Goal: Obtain resource: Download file/media

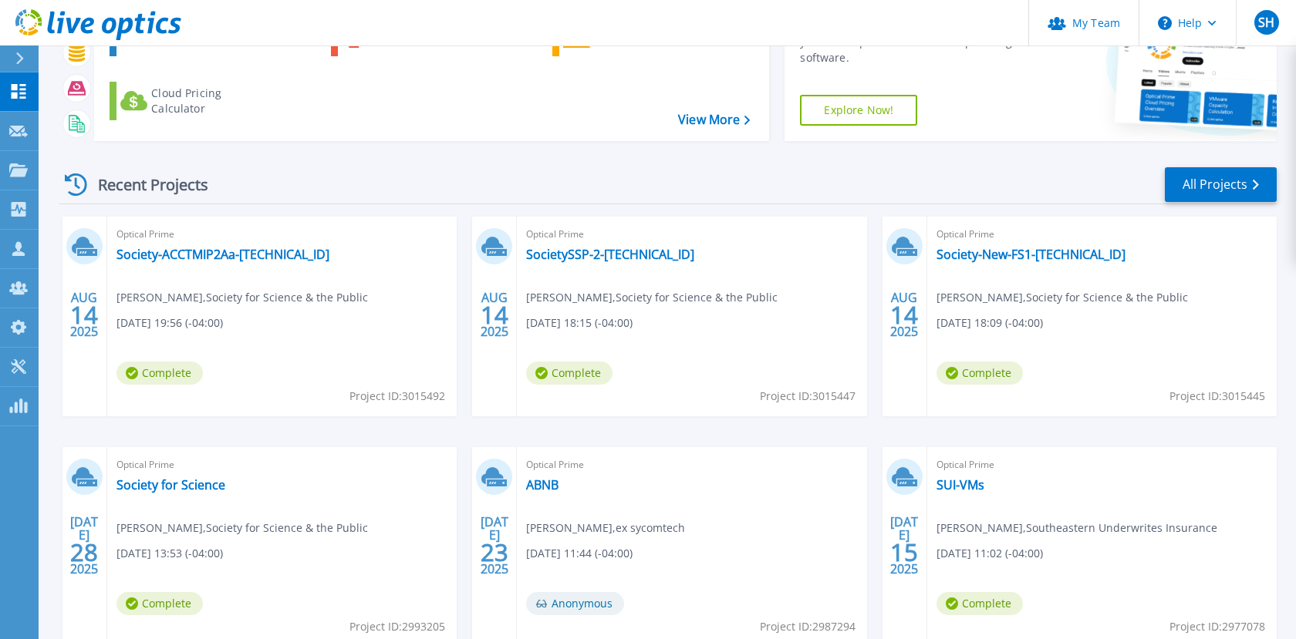
scroll to position [120, 0]
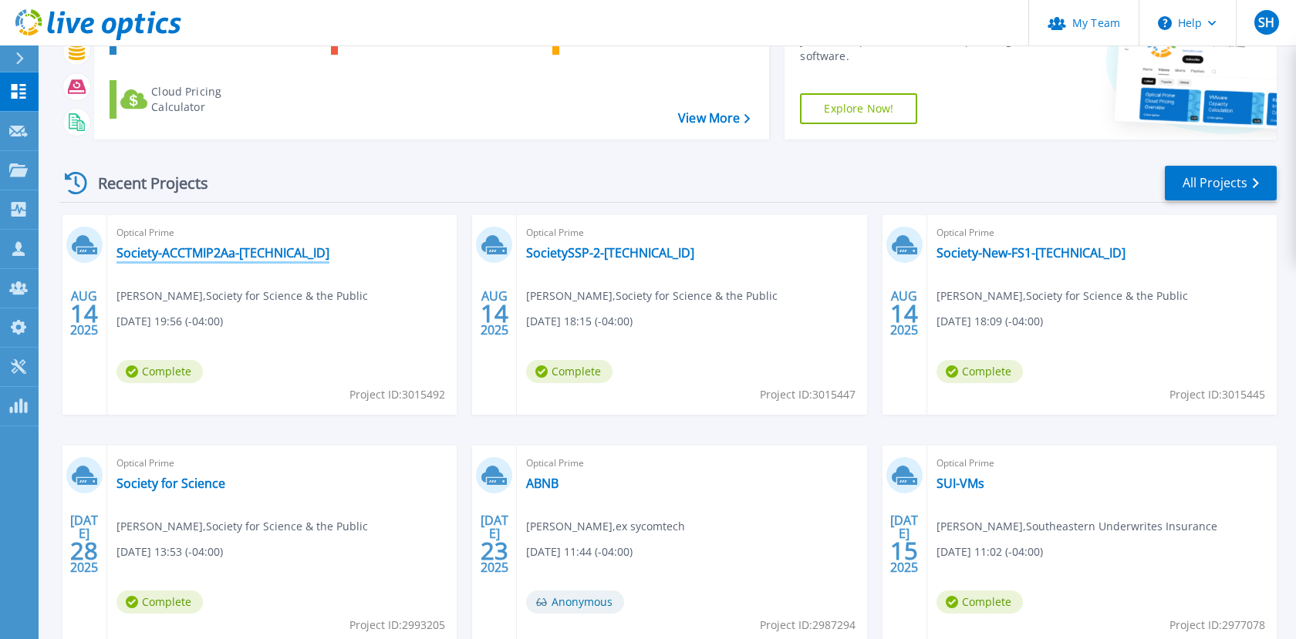
click at [183, 252] on link "Society-ACCTMIP2Aa-10.20.0.5" at bounding box center [222, 252] width 213 height 15
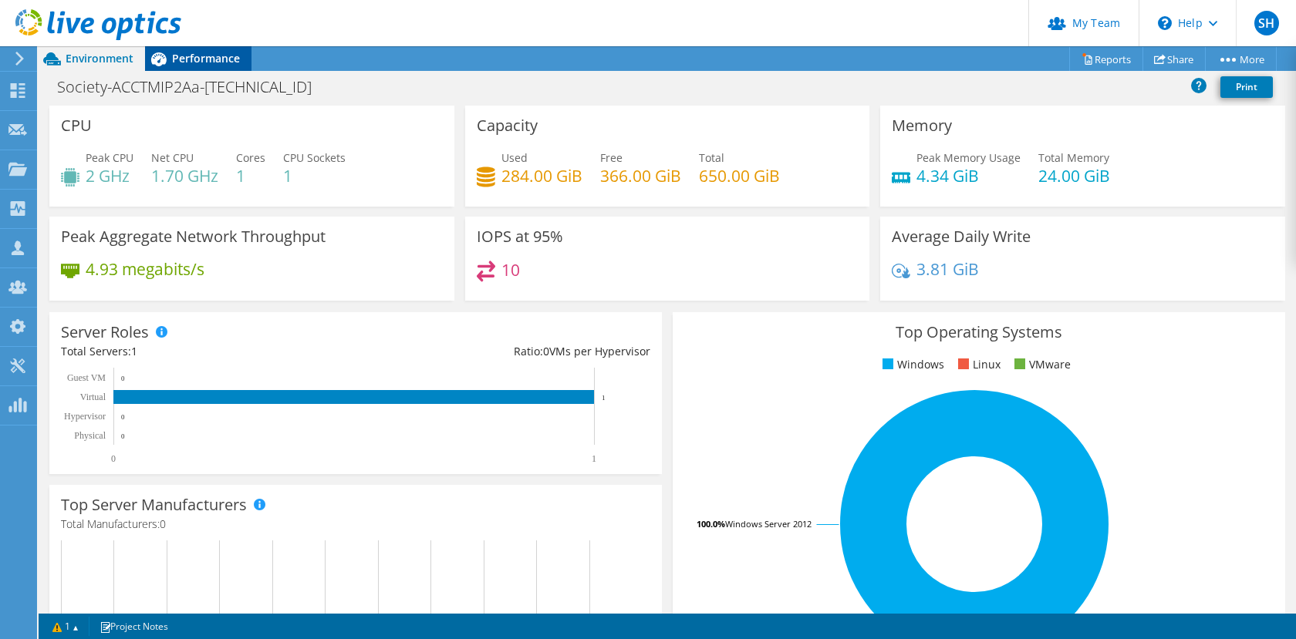
click at [191, 68] on div "Performance" at bounding box center [198, 58] width 106 height 25
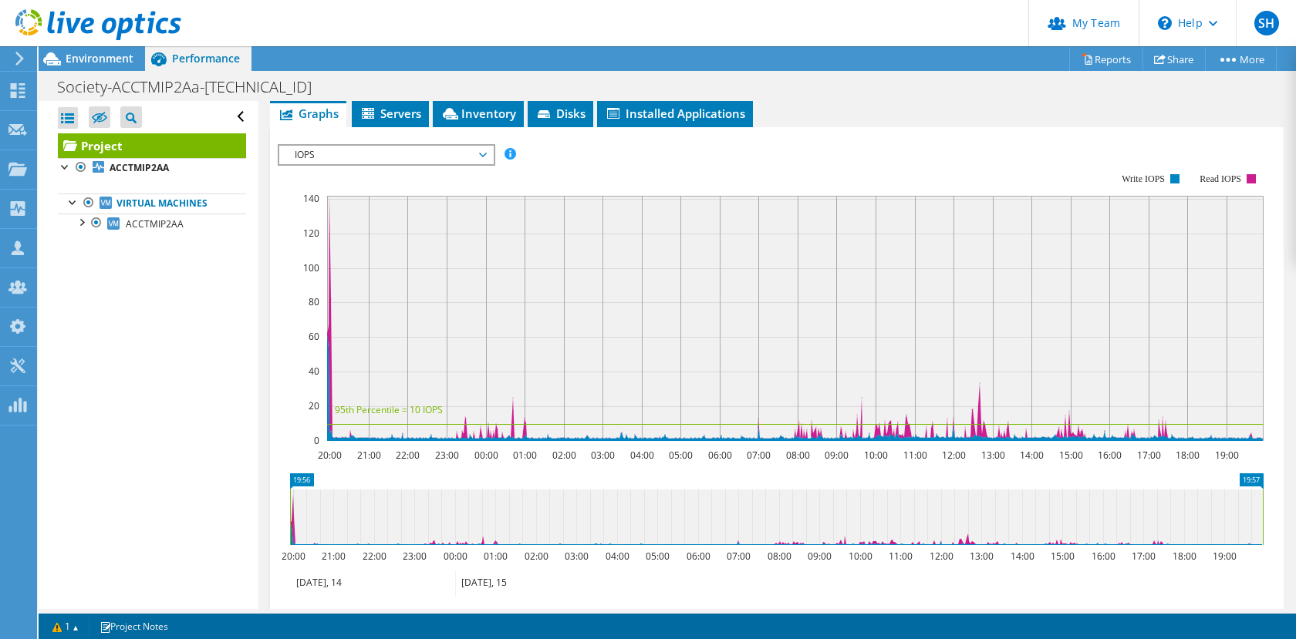
scroll to position [231, 0]
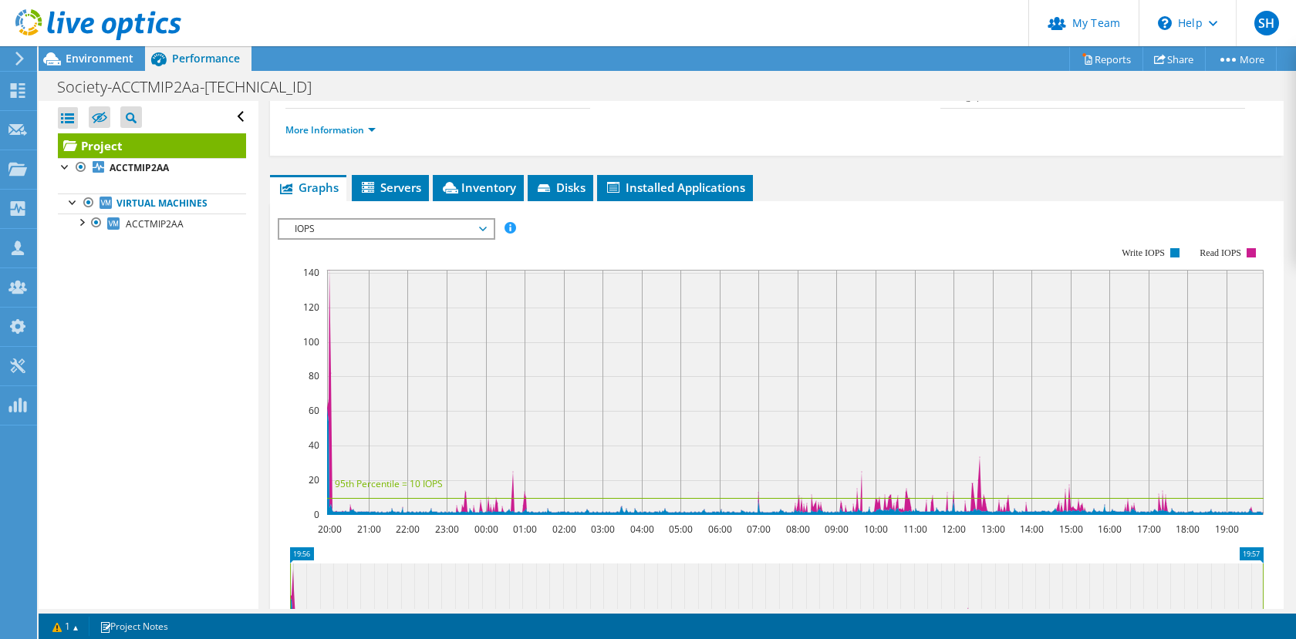
click at [482, 227] on span "IOPS" at bounding box center [386, 229] width 198 height 19
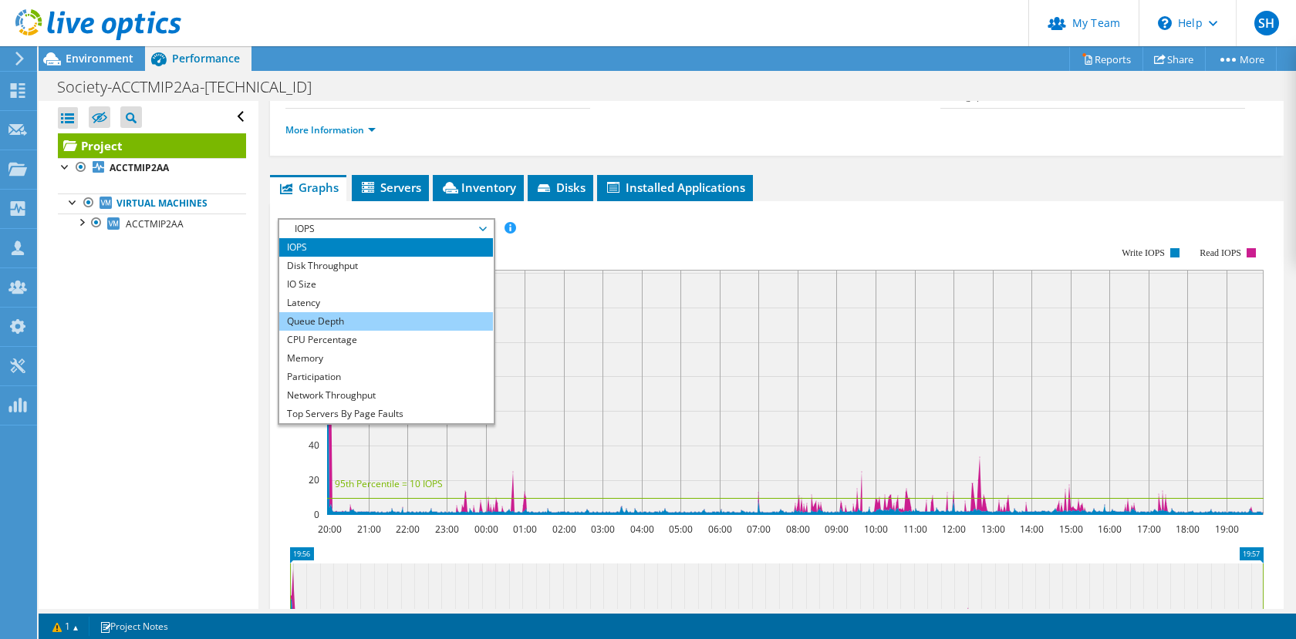
click at [440, 328] on li "Queue Depth" at bounding box center [386, 321] width 214 height 19
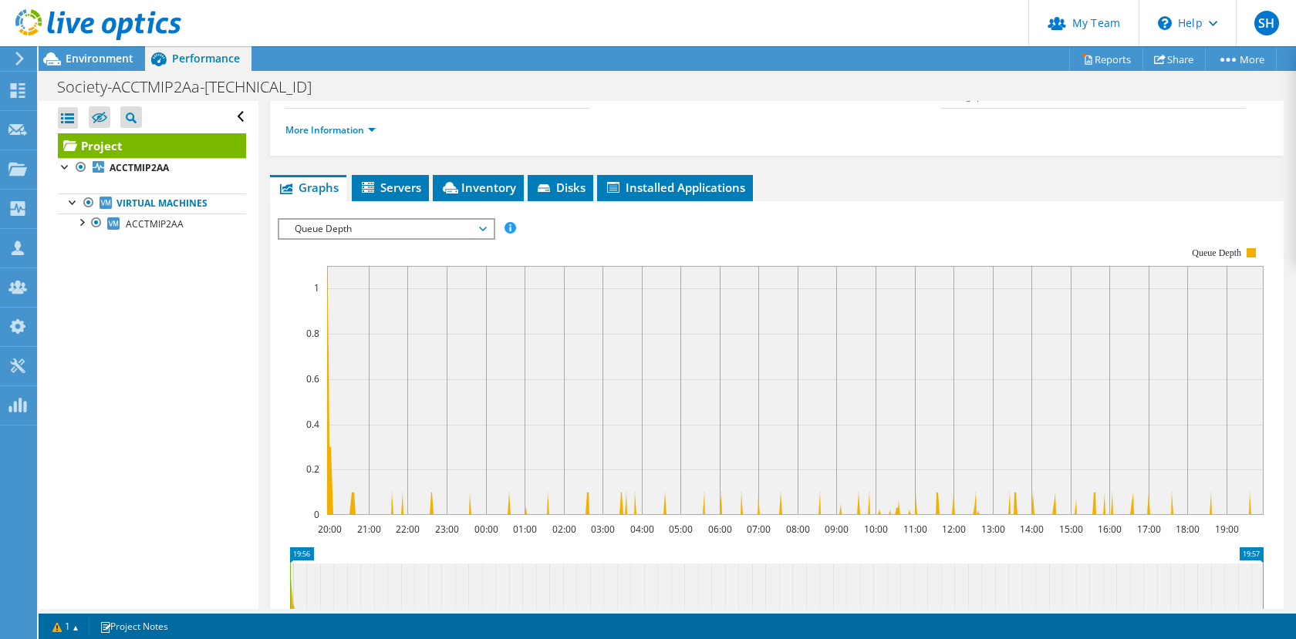
click at [490, 225] on span "Queue Depth" at bounding box center [386, 229] width 214 height 19
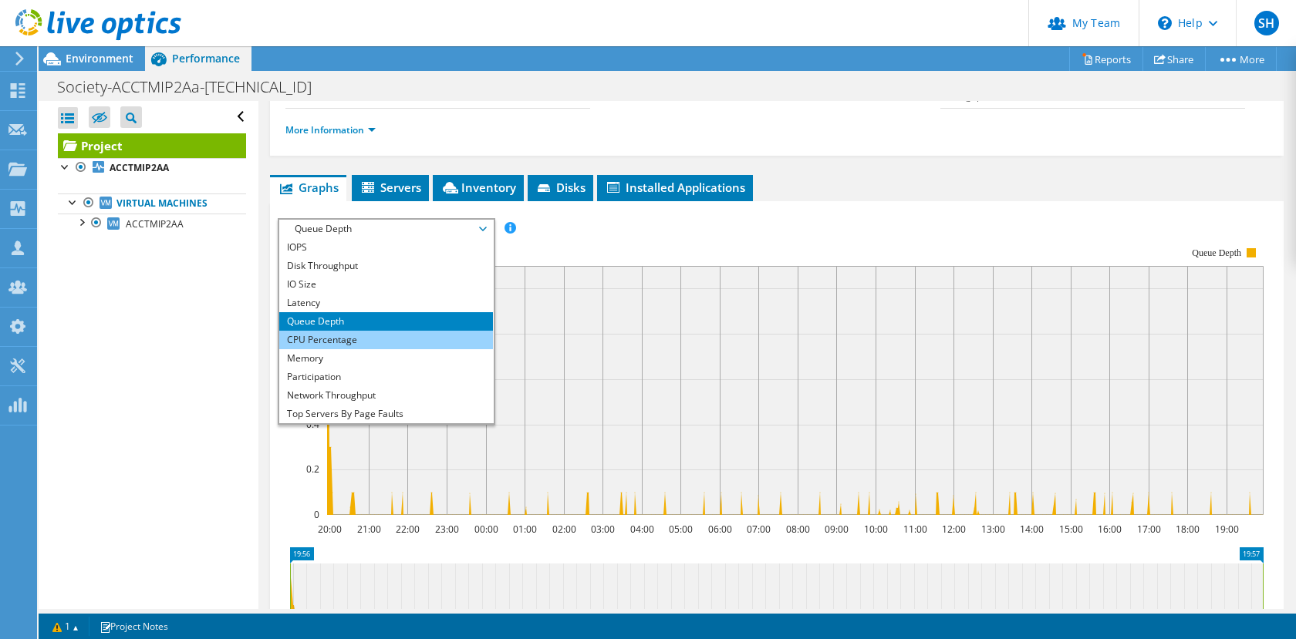
click at [411, 331] on li "CPU Percentage" at bounding box center [386, 340] width 214 height 19
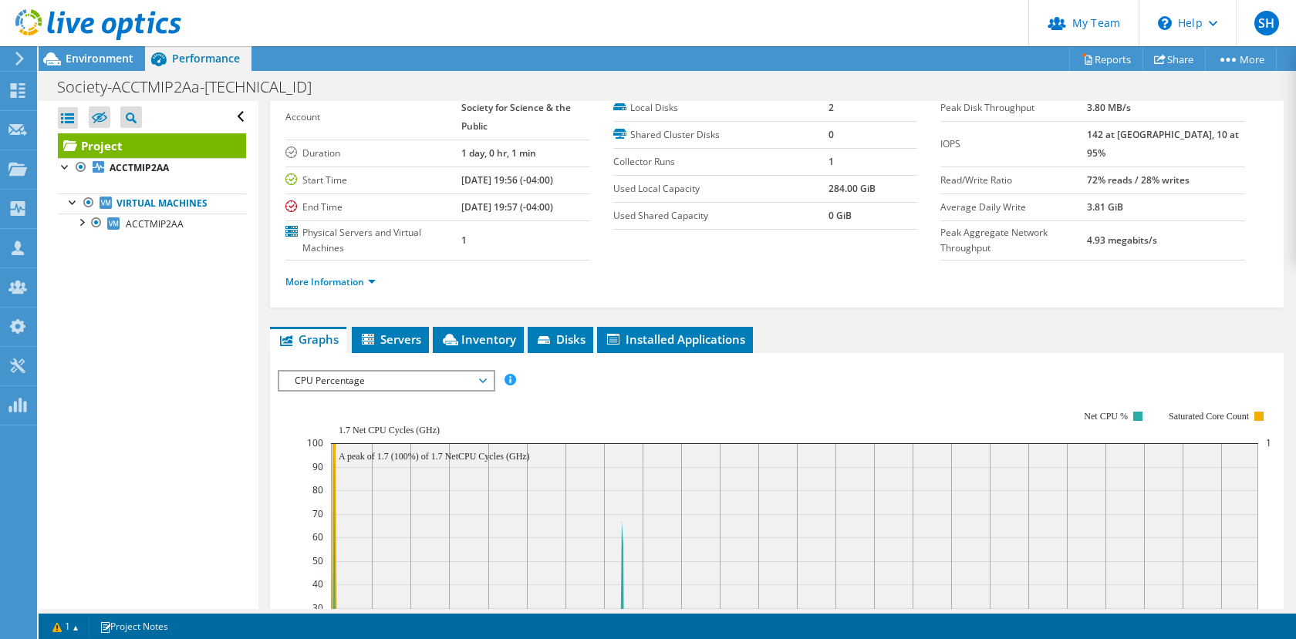
scroll to position [0, 0]
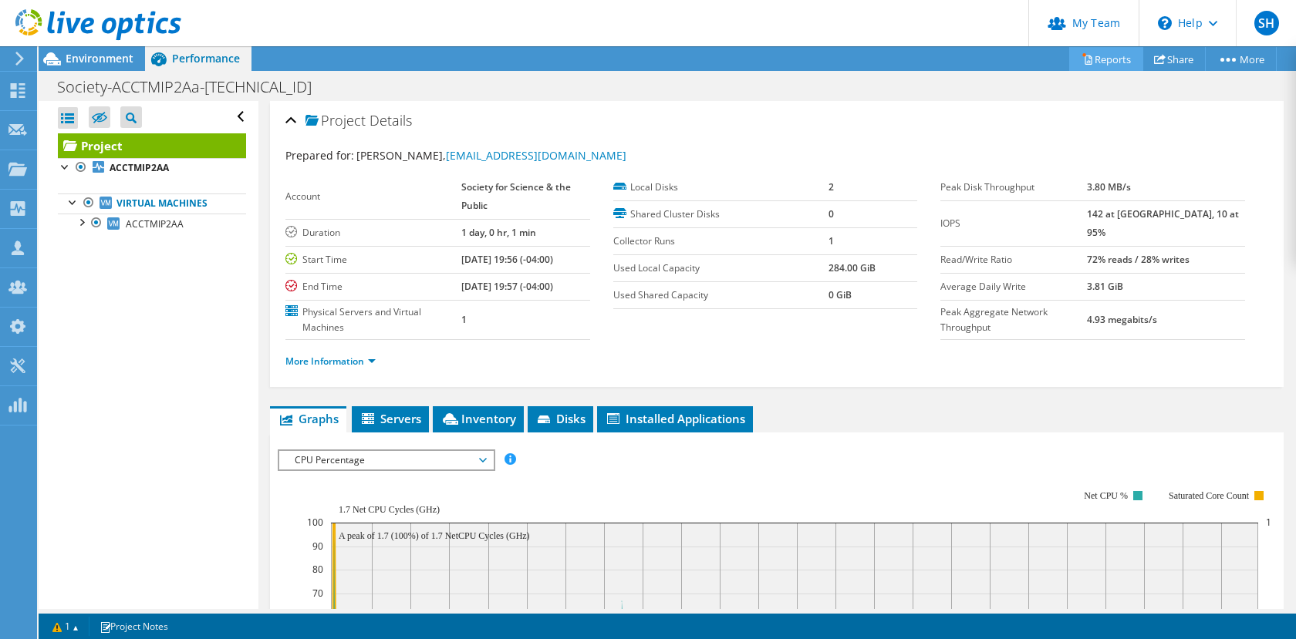
click at [1108, 65] on link "Reports" at bounding box center [1106, 59] width 74 height 24
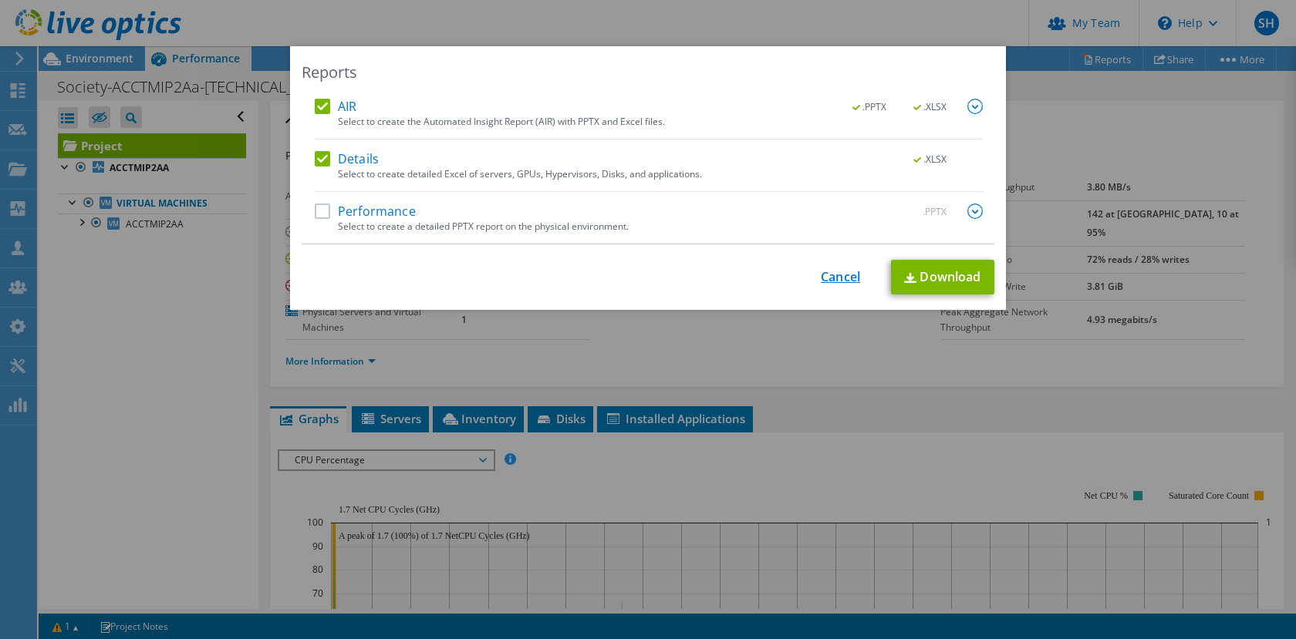
click at [847, 275] on link "Cancel" at bounding box center [840, 277] width 39 height 15
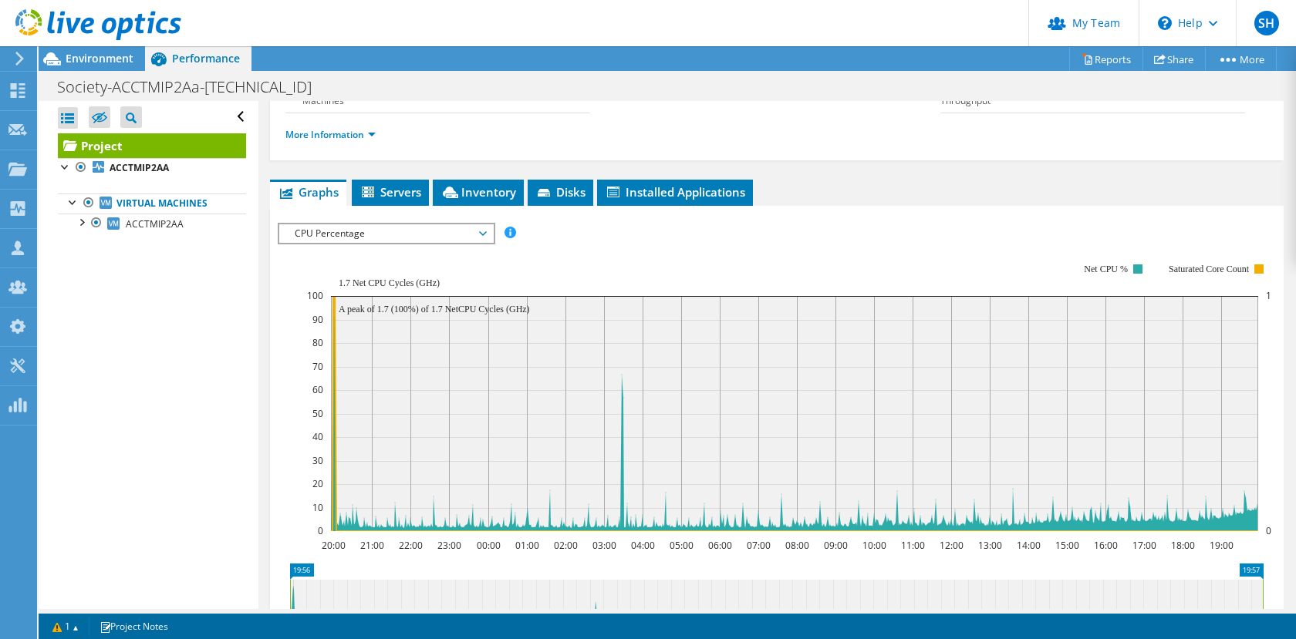
scroll to position [145, 0]
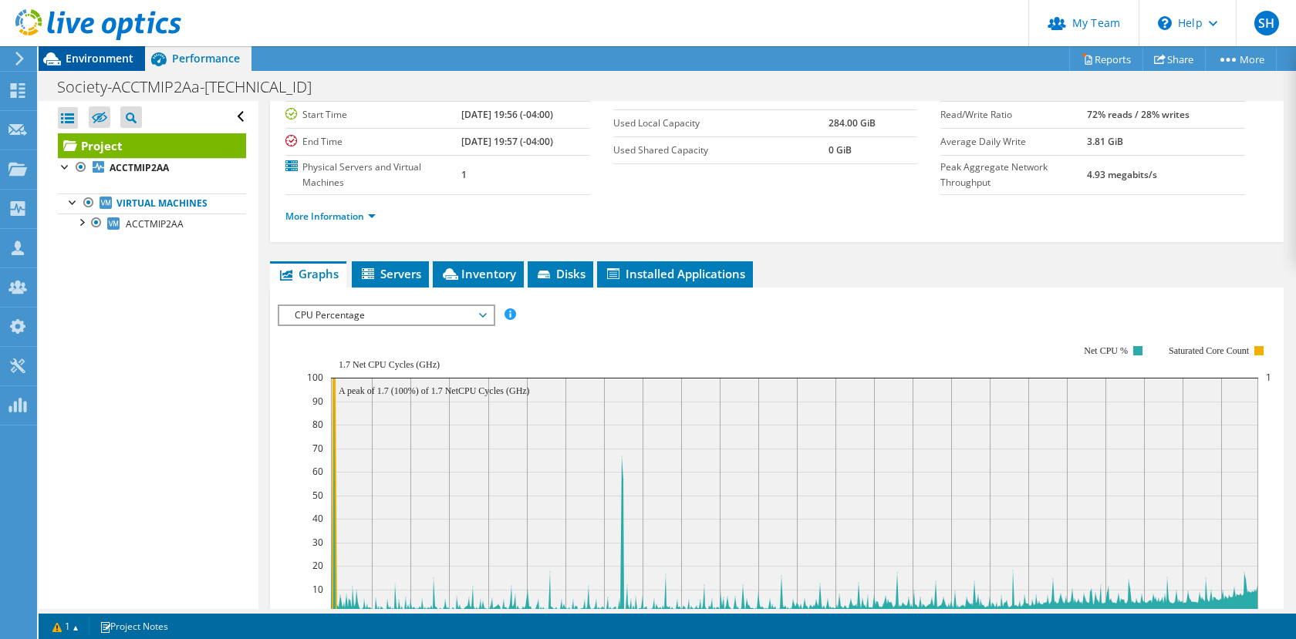
click at [87, 64] on span "Environment" at bounding box center [100, 58] width 68 height 15
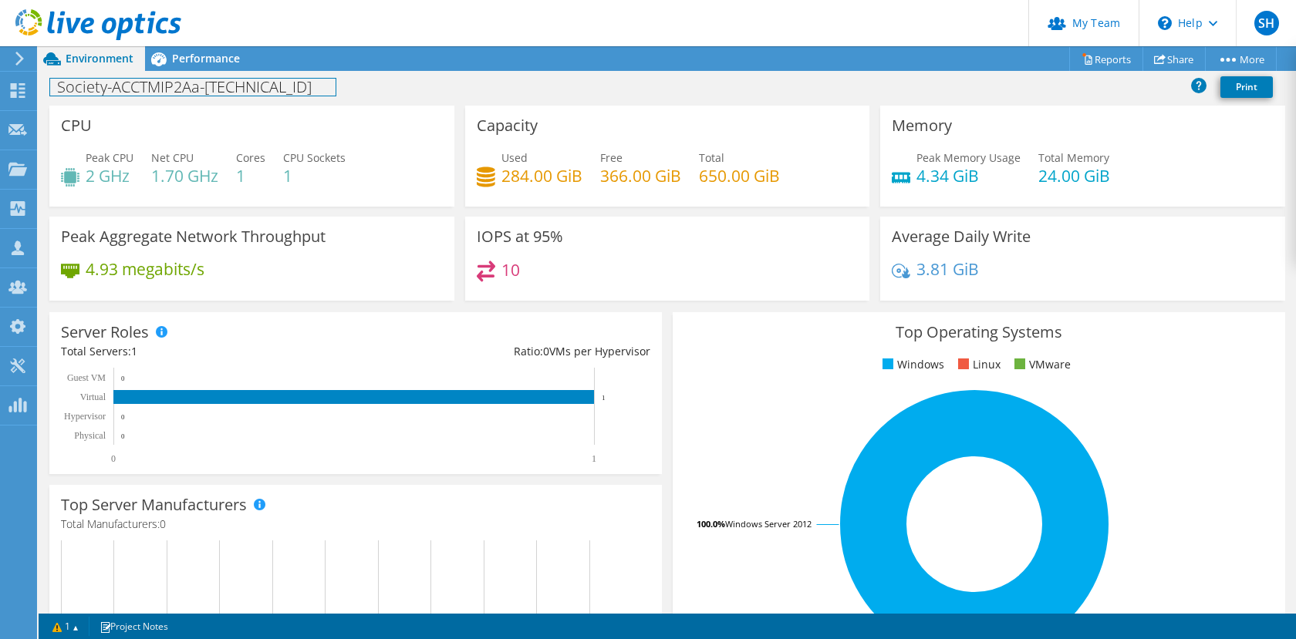
click at [197, 71] on div "Society-ACCTMIP2Aa-10.20.0.5 Print" at bounding box center [667, 88] width 1257 height 35
click at [198, 62] on span "Performance" at bounding box center [206, 58] width 68 height 15
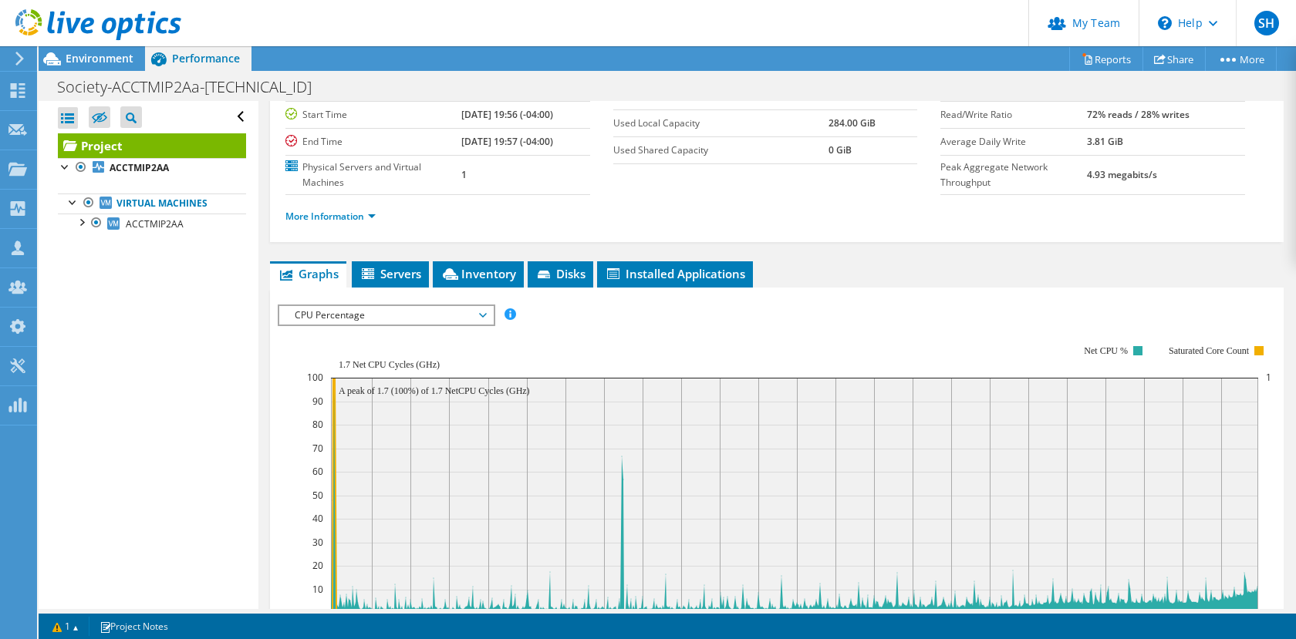
click at [450, 309] on span "CPU Percentage" at bounding box center [386, 315] width 198 height 19
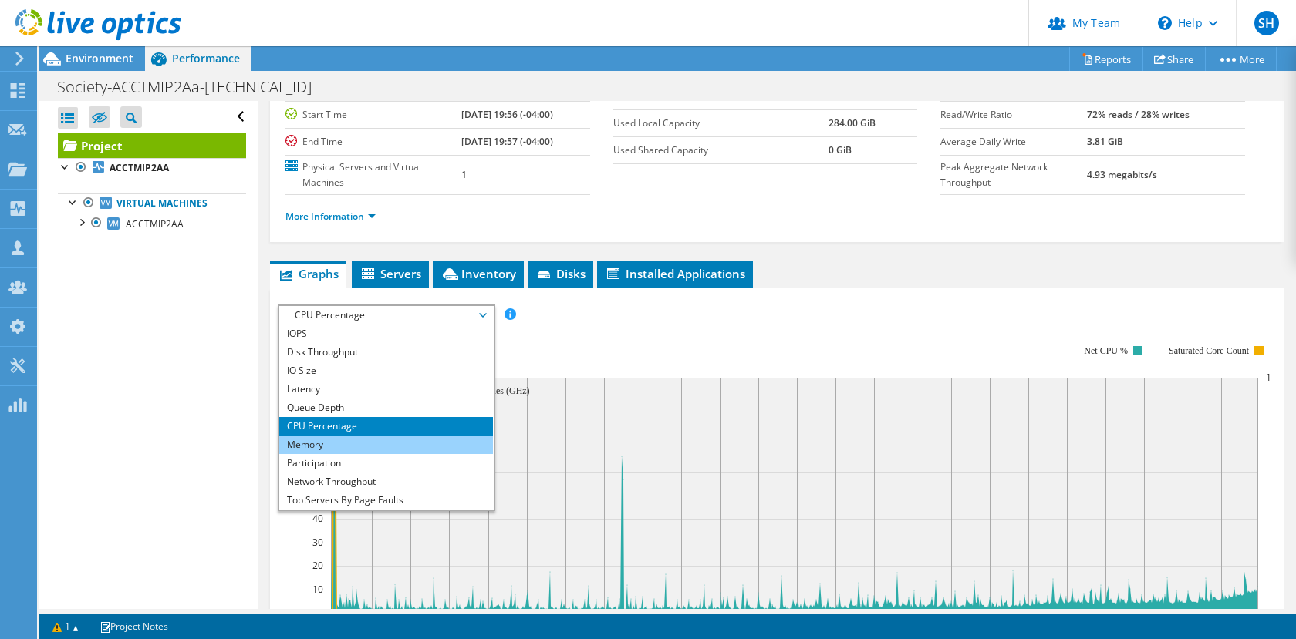
click at [364, 440] on li "Memory" at bounding box center [386, 445] width 214 height 19
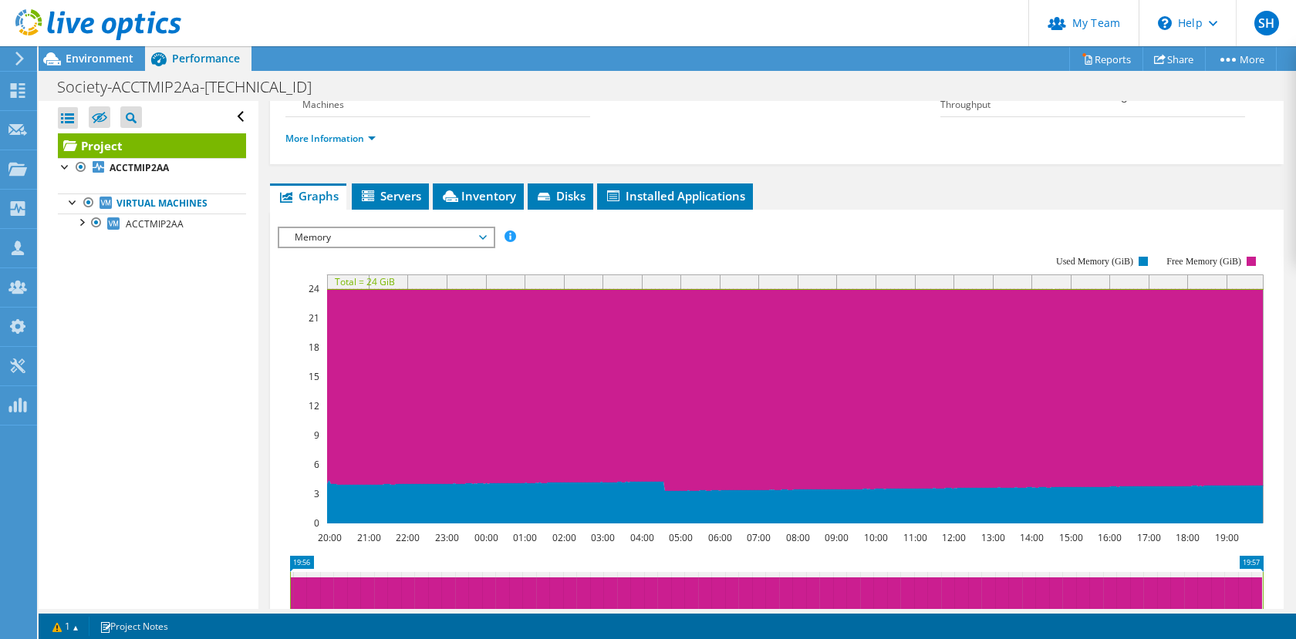
scroll to position [224, 0]
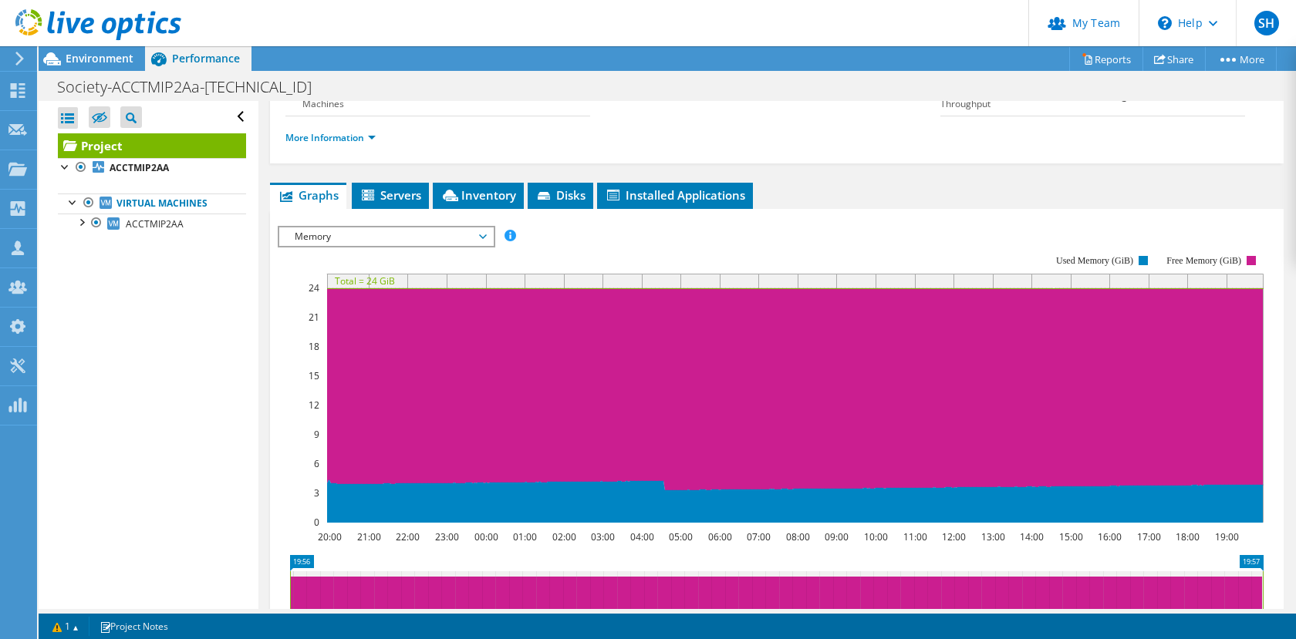
click at [21, 61] on use at bounding box center [19, 59] width 8 height 14
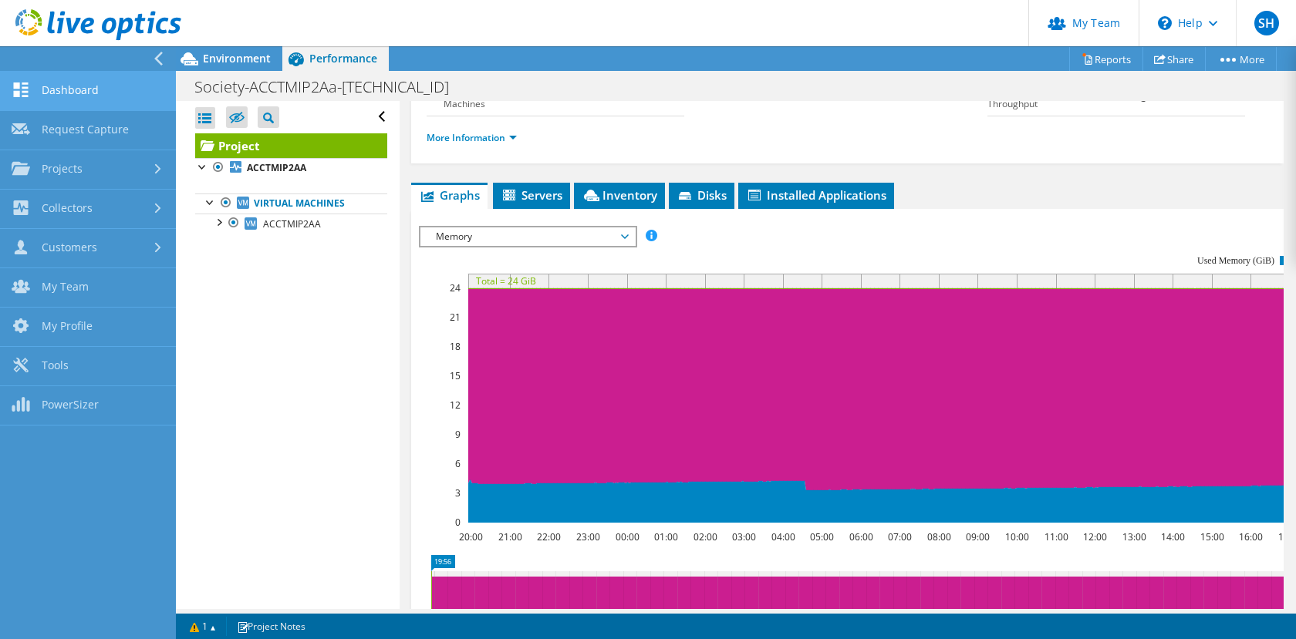
click at [80, 93] on link "Dashboard" at bounding box center [88, 91] width 176 height 39
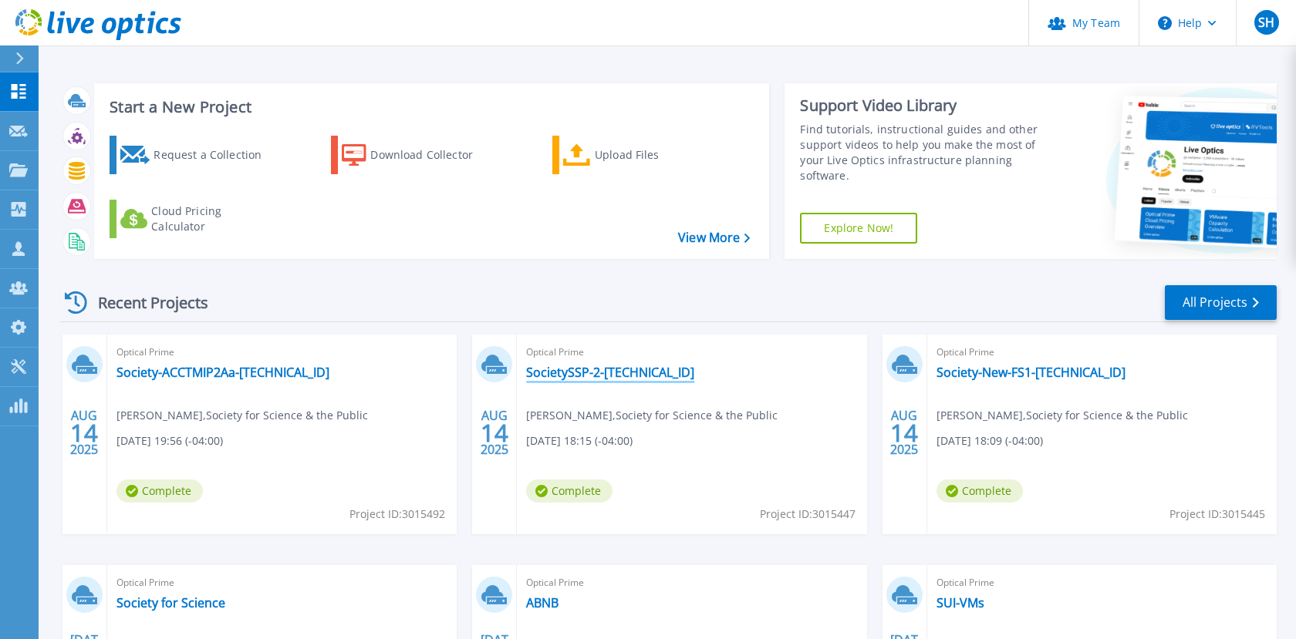
click at [581, 369] on link "SocietySSP-2-[TECHNICAL_ID]" at bounding box center [610, 372] width 168 height 15
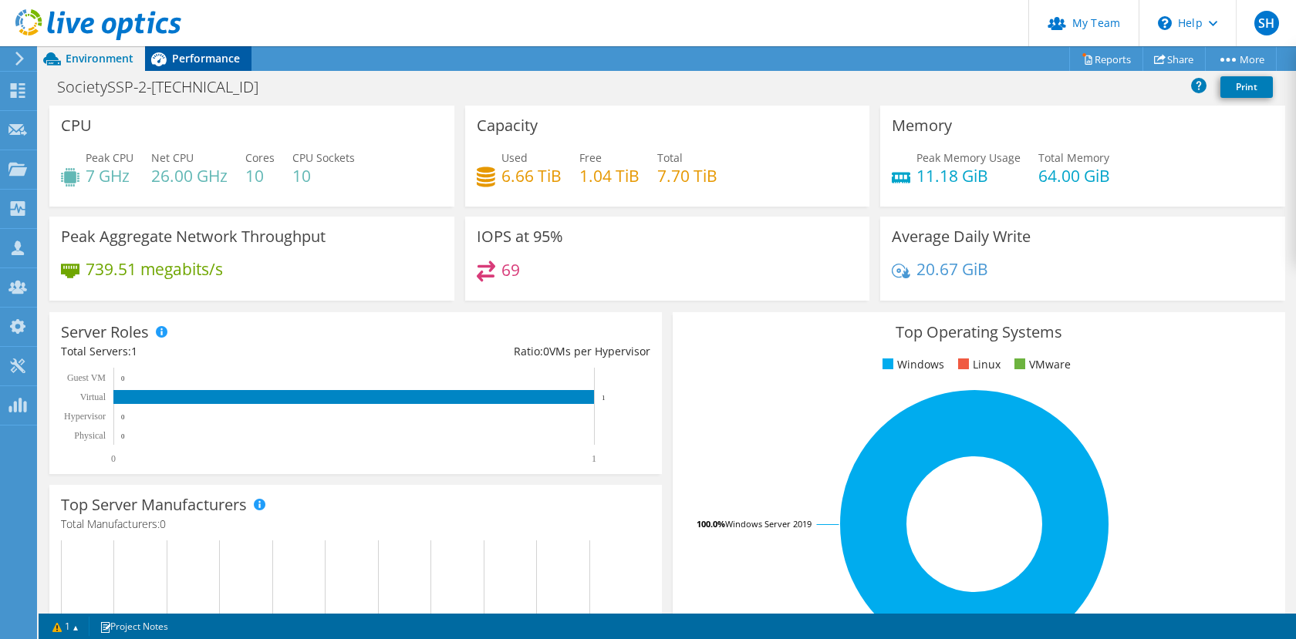
click at [197, 46] on div "Performance" at bounding box center [198, 58] width 106 height 25
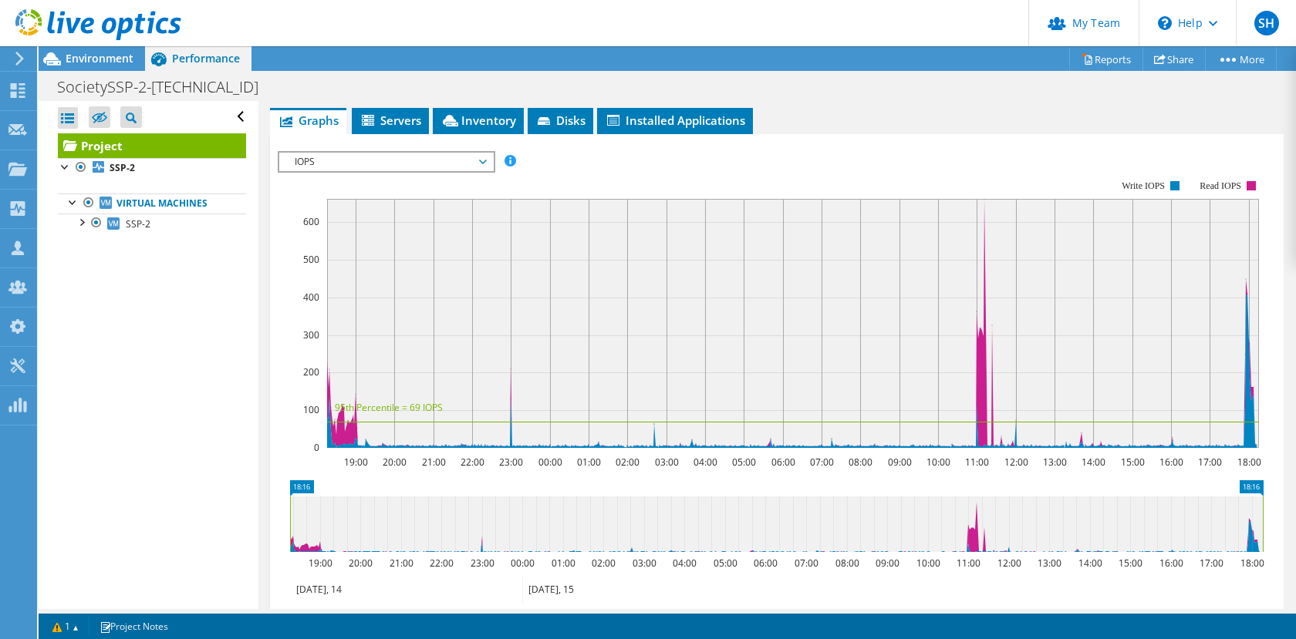
scroll to position [297, 0]
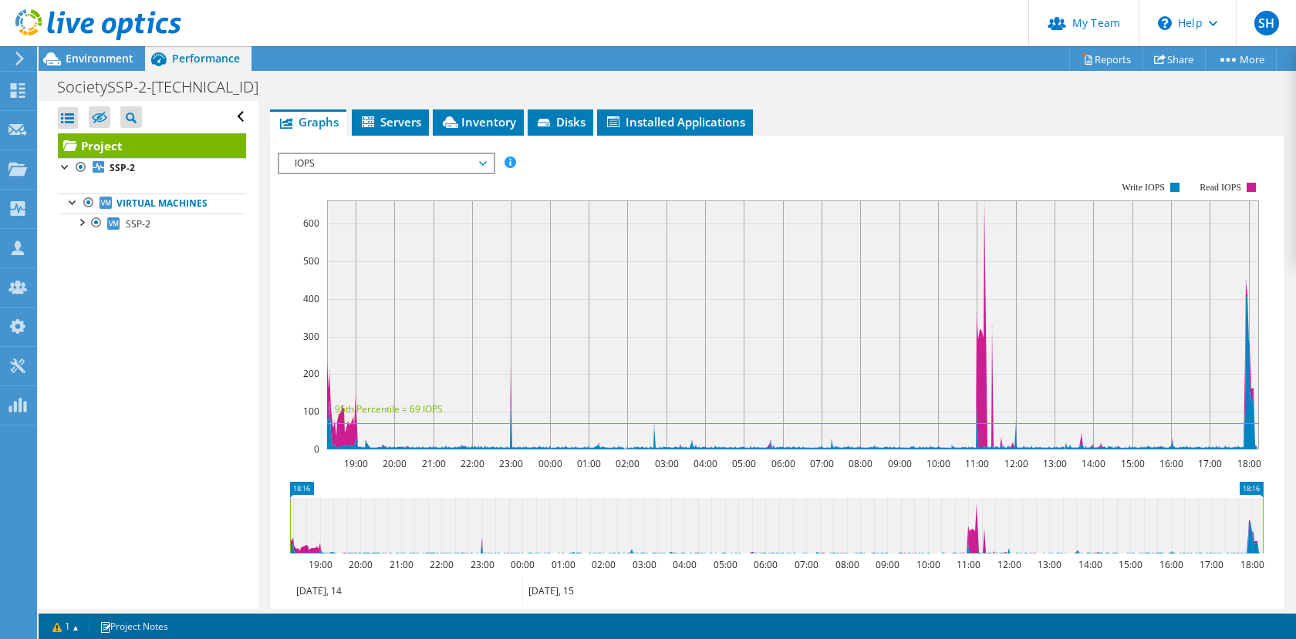
click at [481, 158] on span "IOPS" at bounding box center [386, 163] width 198 height 19
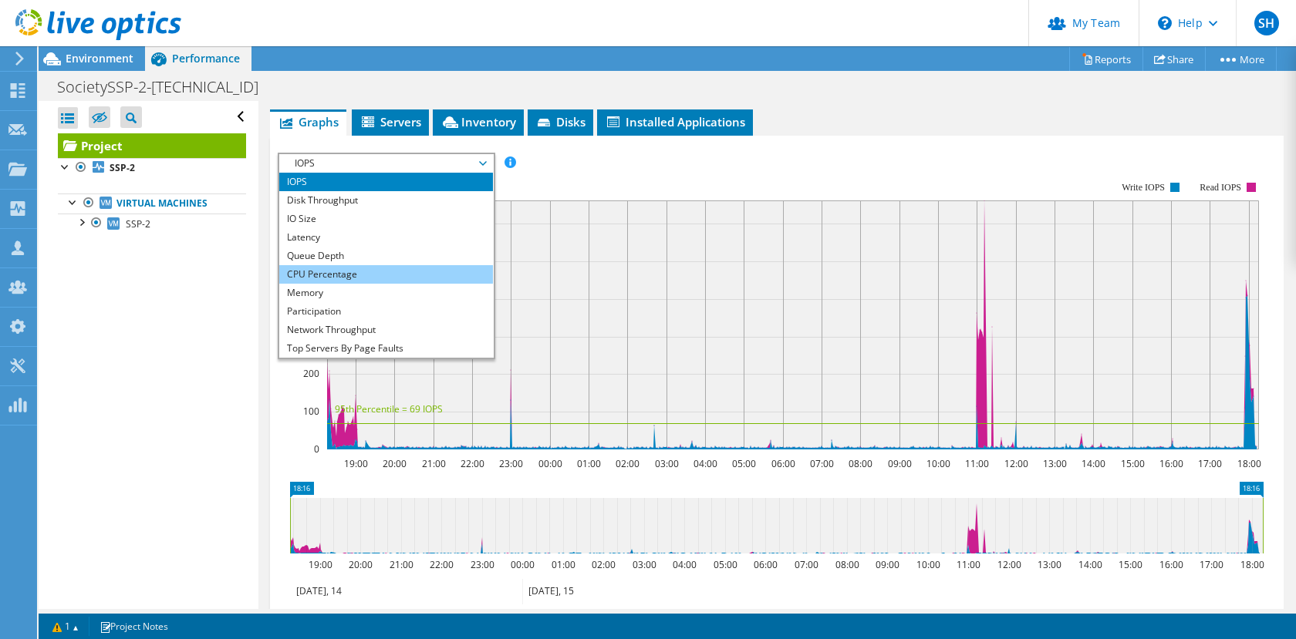
click at [320, 270] on li "CPU Percentage" at bounding box center [386, 274] width 214 height 19
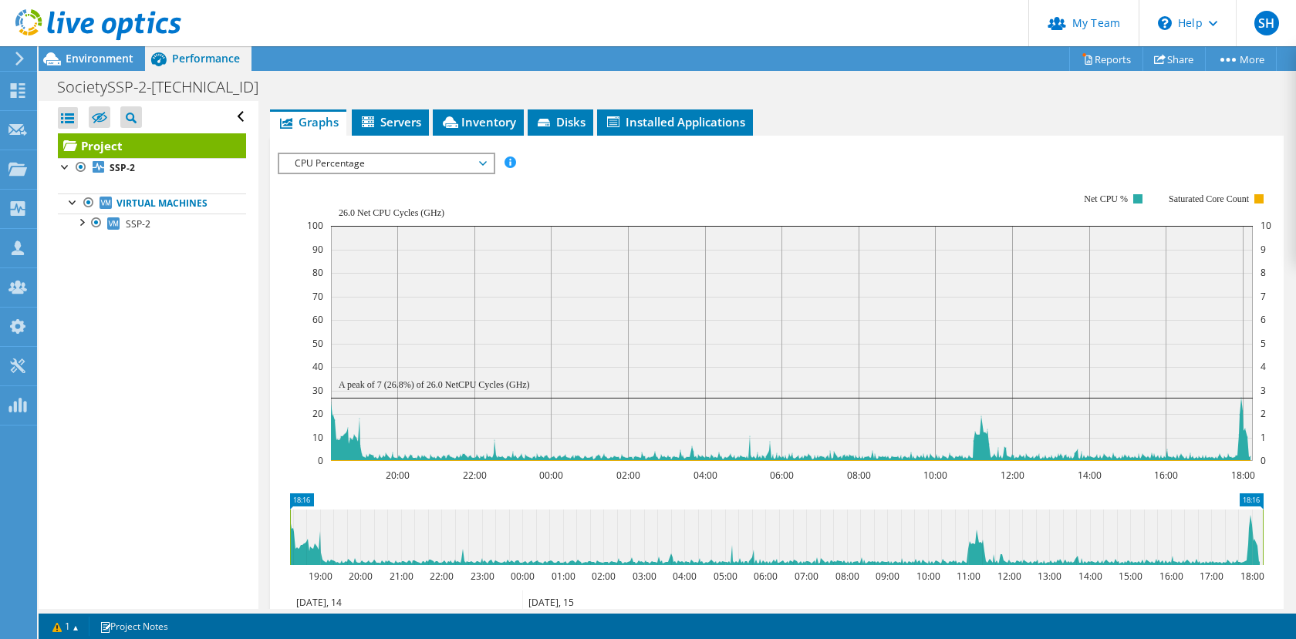
click at [429, 160] on span "CPU Percentage" at bounding box center [386, 163] width 198 height 19
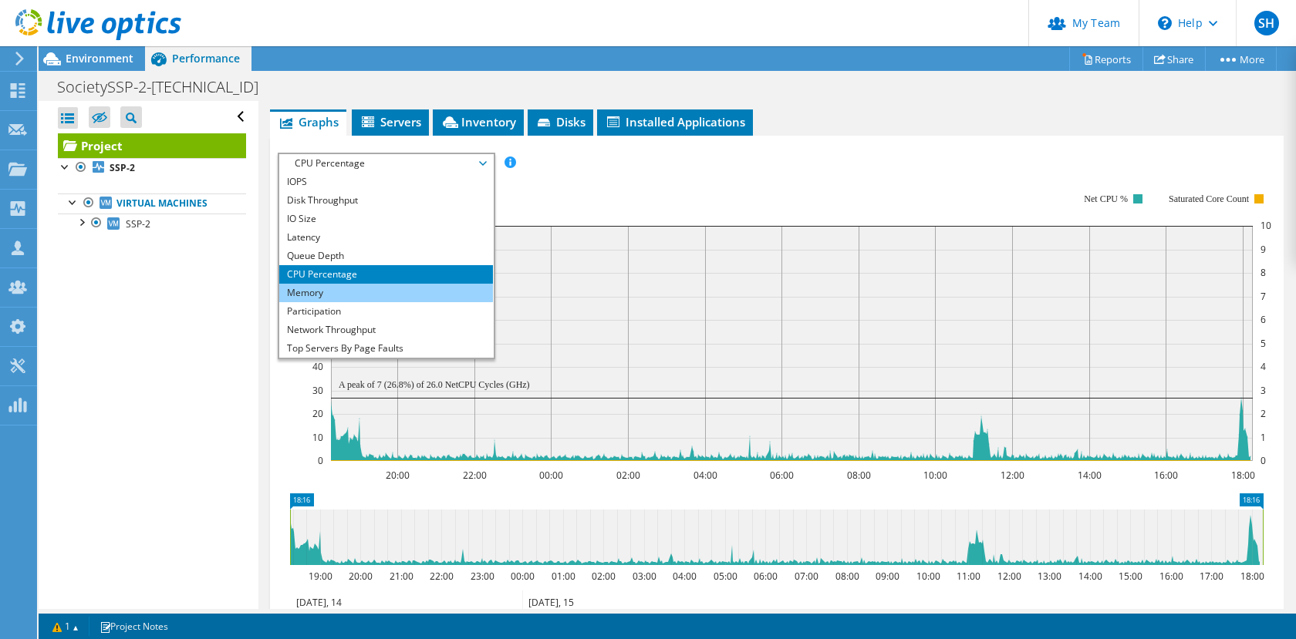
click at [336, 296] on li "Memory" at bounding box center [386, 293] width 214 height 19
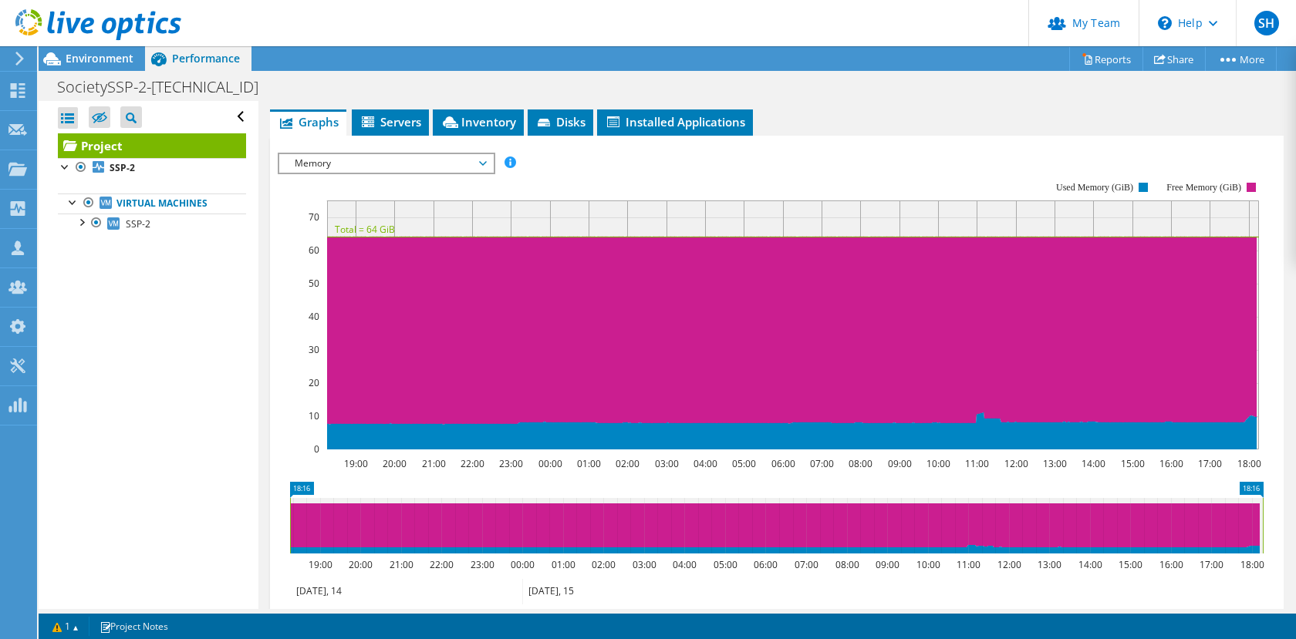
click at [15, 56] on icon at bounding box center [20, 59] width 12 height 14
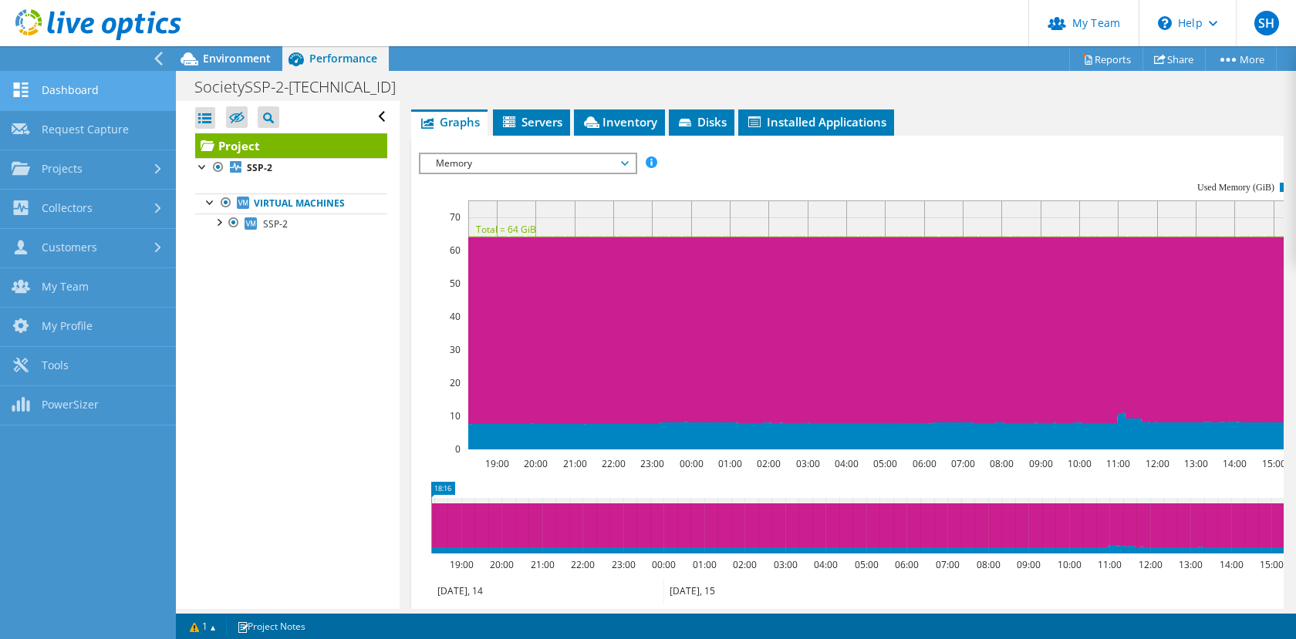
click at [83, 89] on link "Dashboard" at bounding box center [88, 91] width 176 height 39
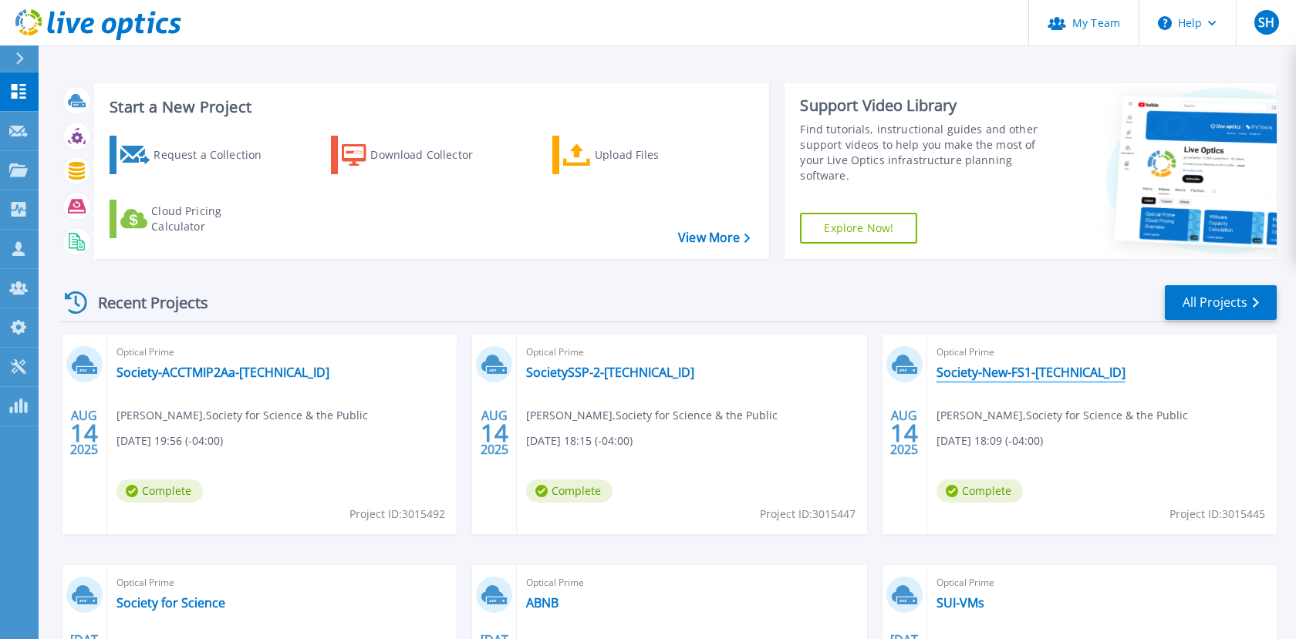
click at [1031, 378] on link "Society-New-FS1-[TECHNICAL_ID]" at bounding box center [1030, 372] width 189 height 15
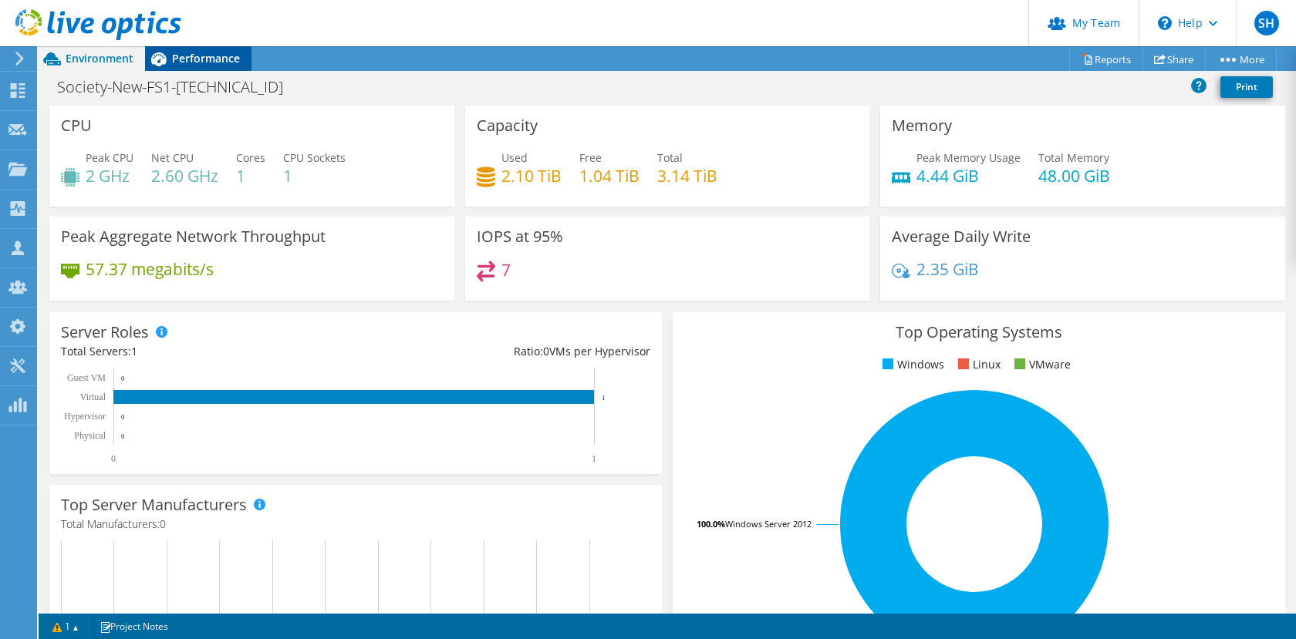
click at [174, 67] on div "Performance" at bounding box center [198, 58] width 106 height 25
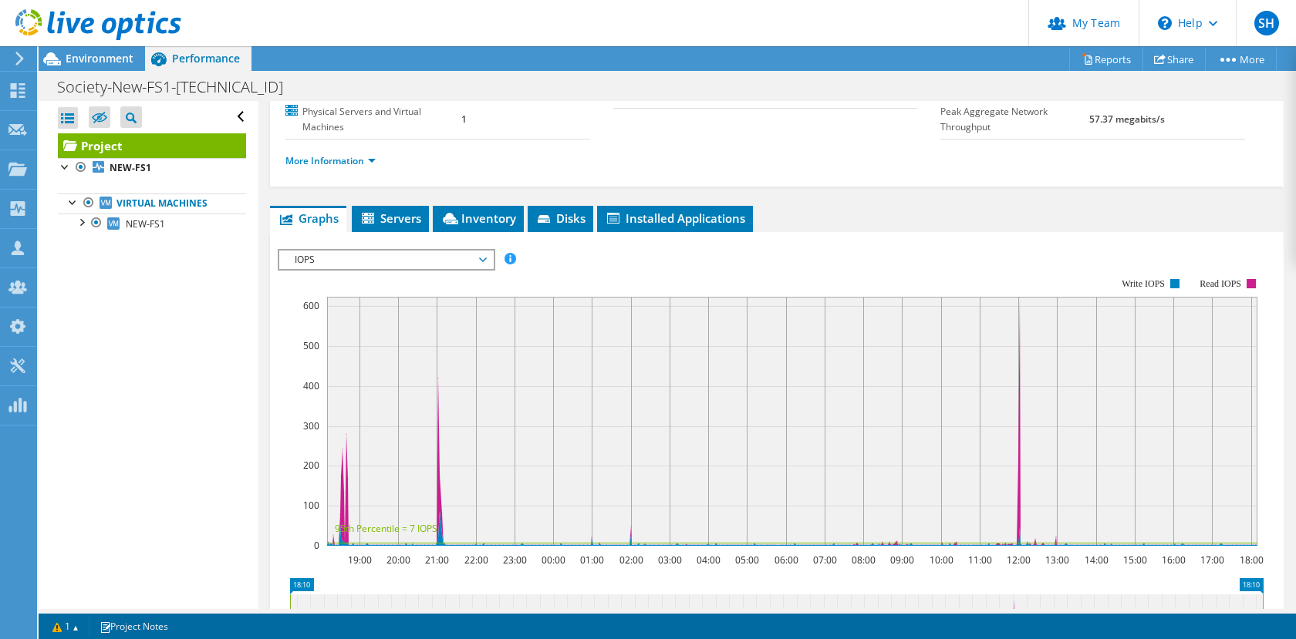
scroll to position [213, 0]
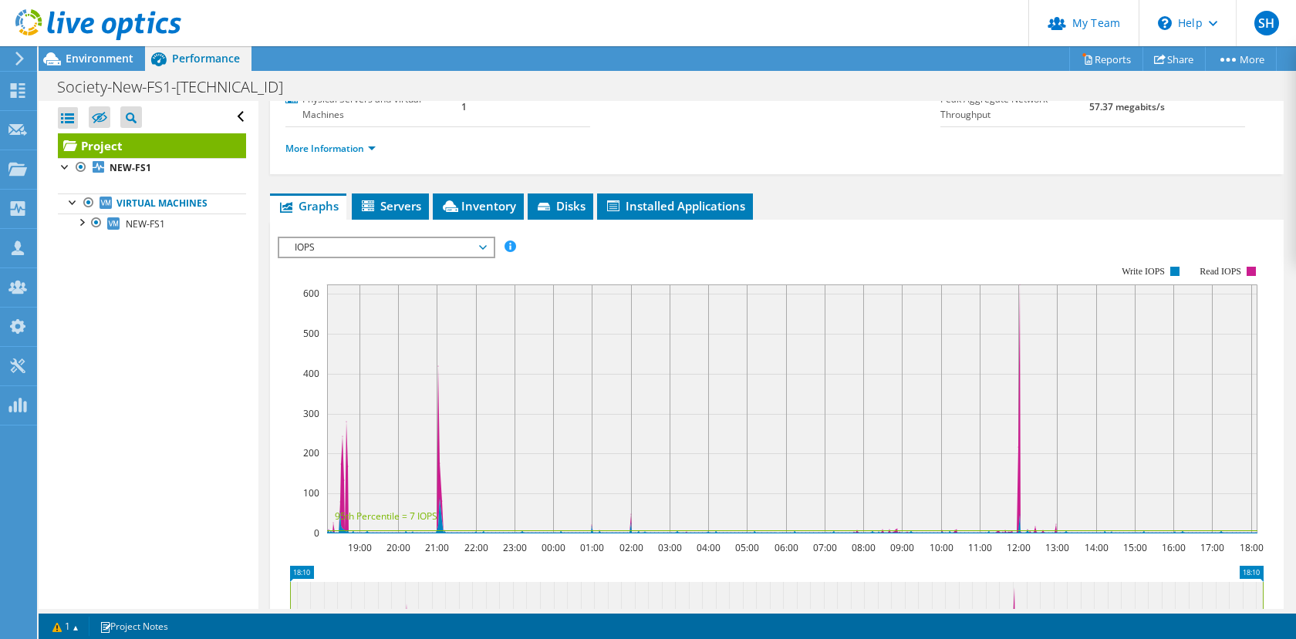
click at [481, 238] on span "IOPS" at bounding box center [386, 247] width 198 height 19
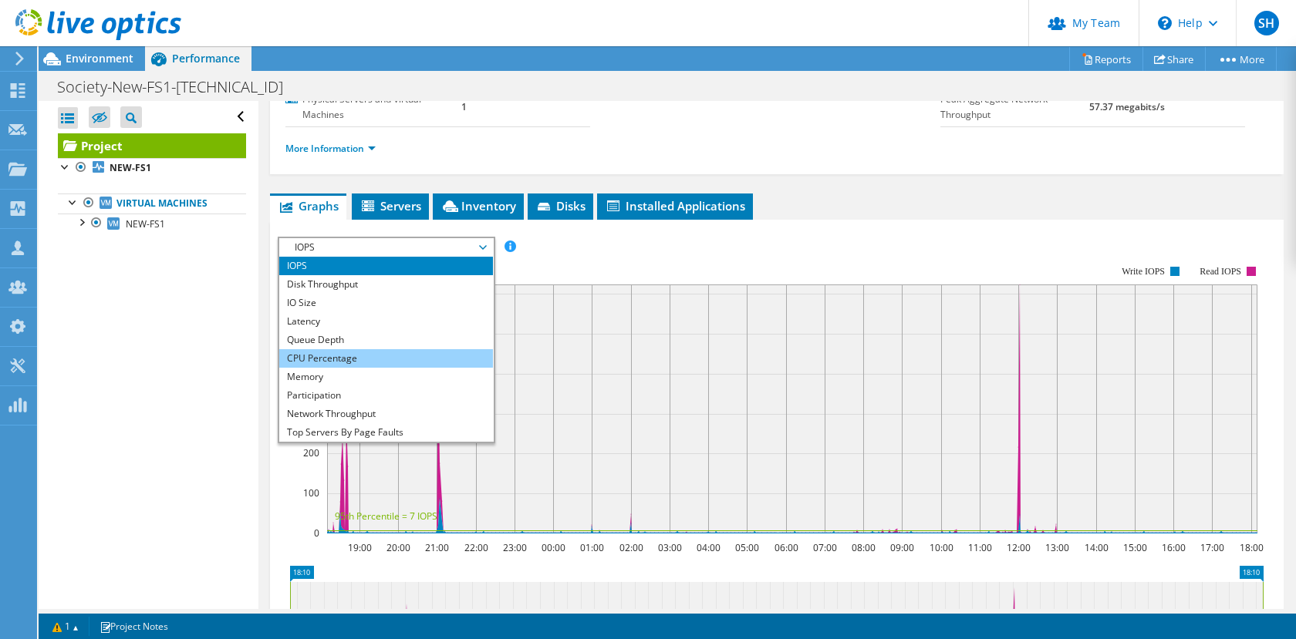
click at [401, 352] on li "CPU Percentage" at bounding box center [386, 358] width 214 height 19
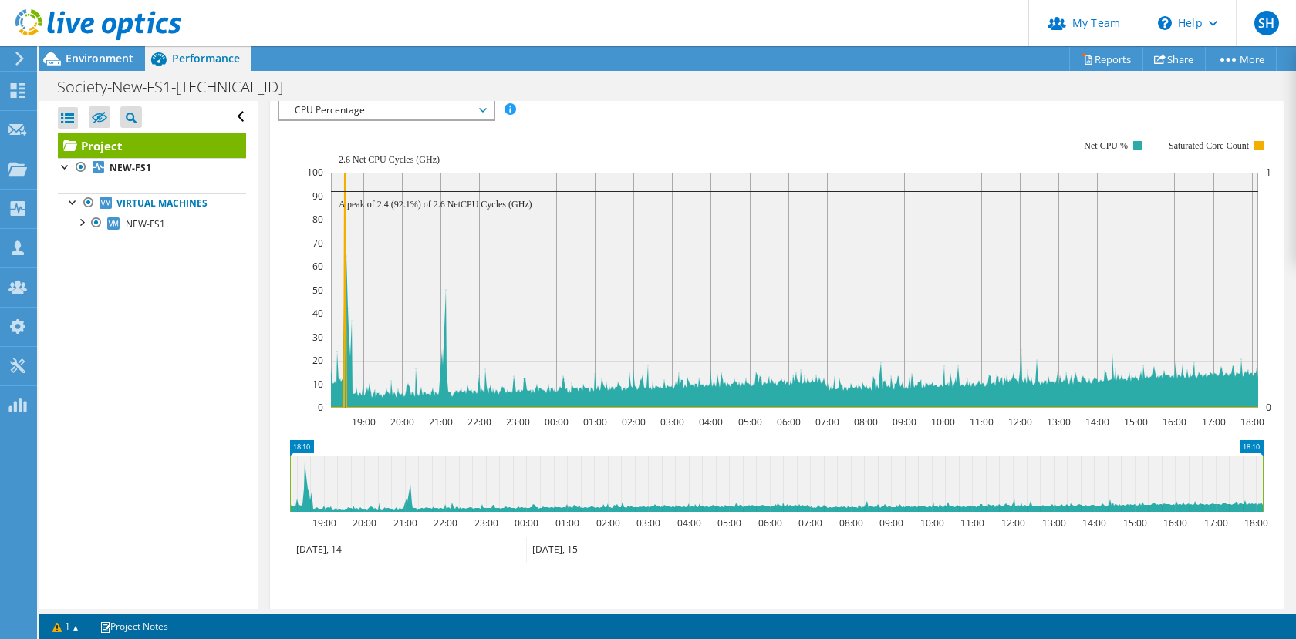
scroll to position [298, 0]
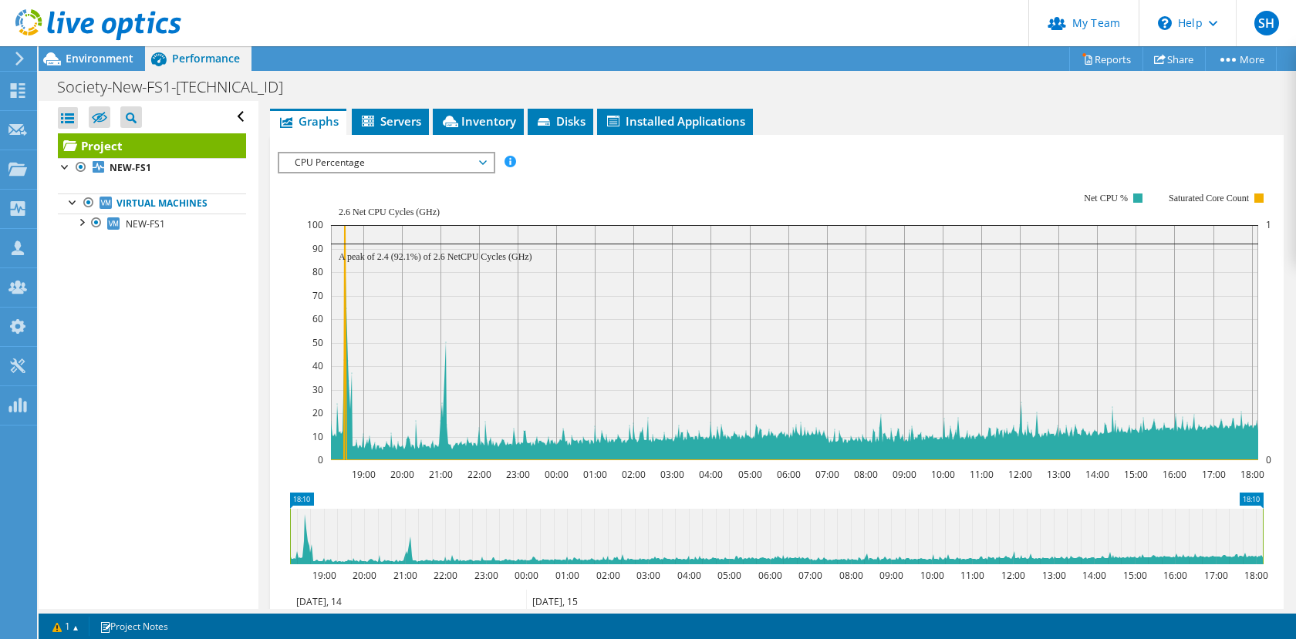
click at [428, 169] on span "CPU Percentage" at bounding box center [386, 162] width 198 height 19
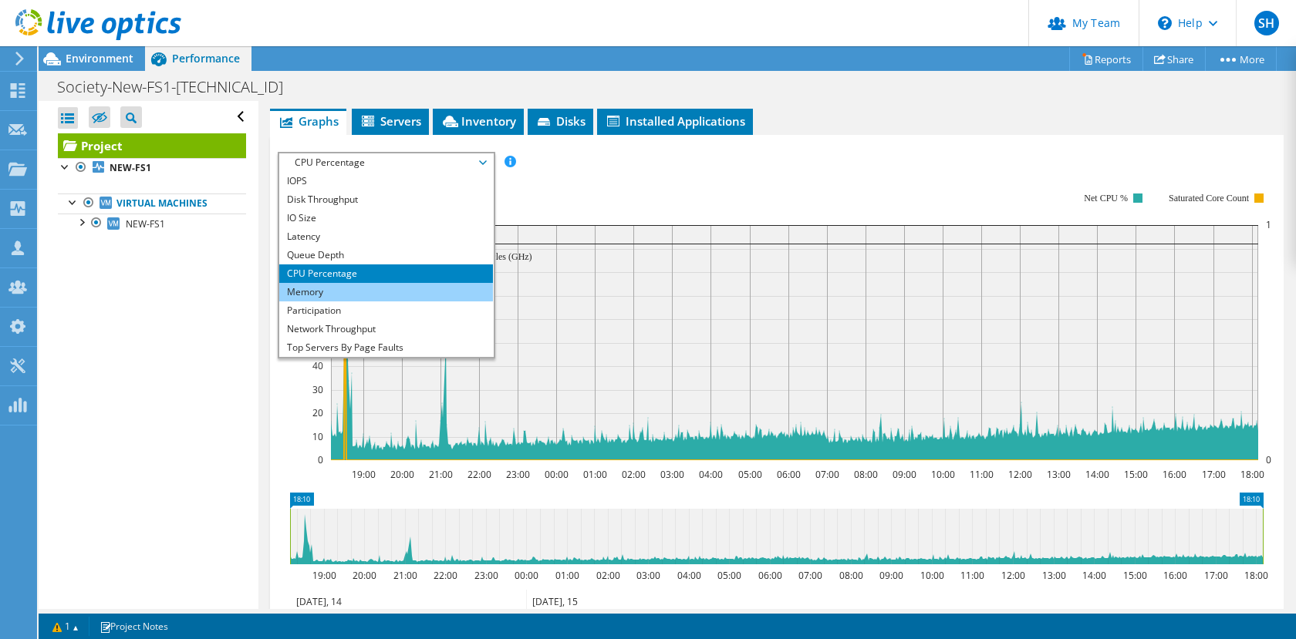
click at [350, 291] on li "Memory" at bounding box center [386, 292] width 214 height 19
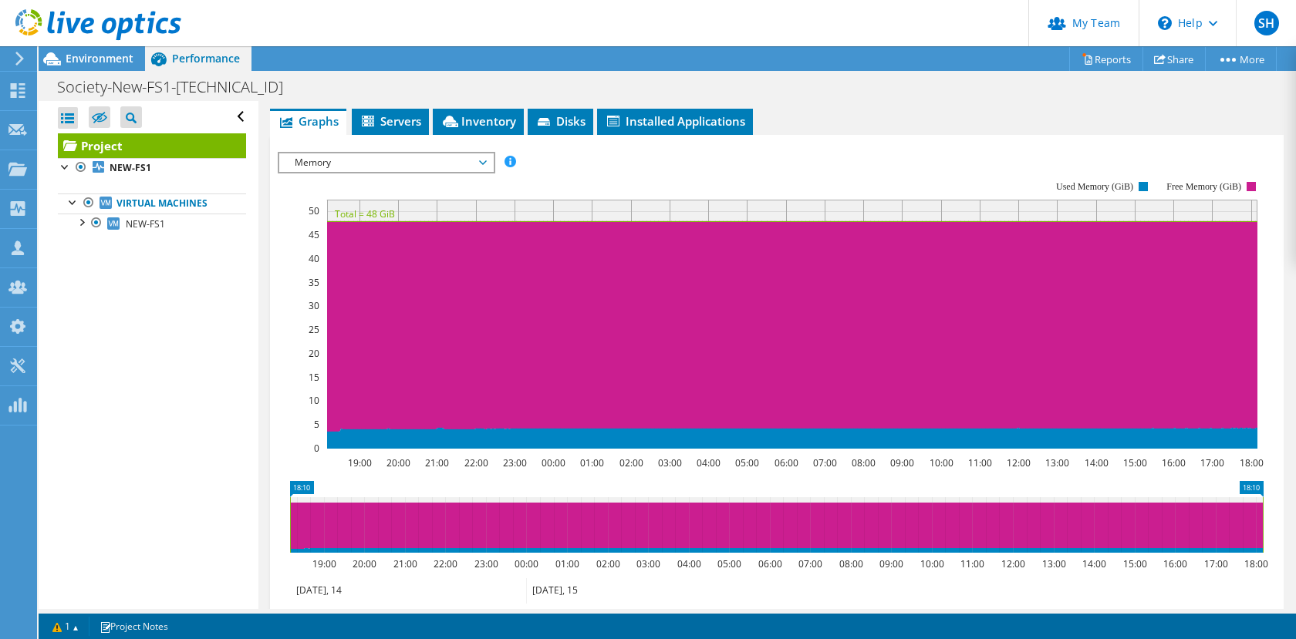
click at [427, 157] on span "Memory" at bounding box center [386, 162] width 198 height 19
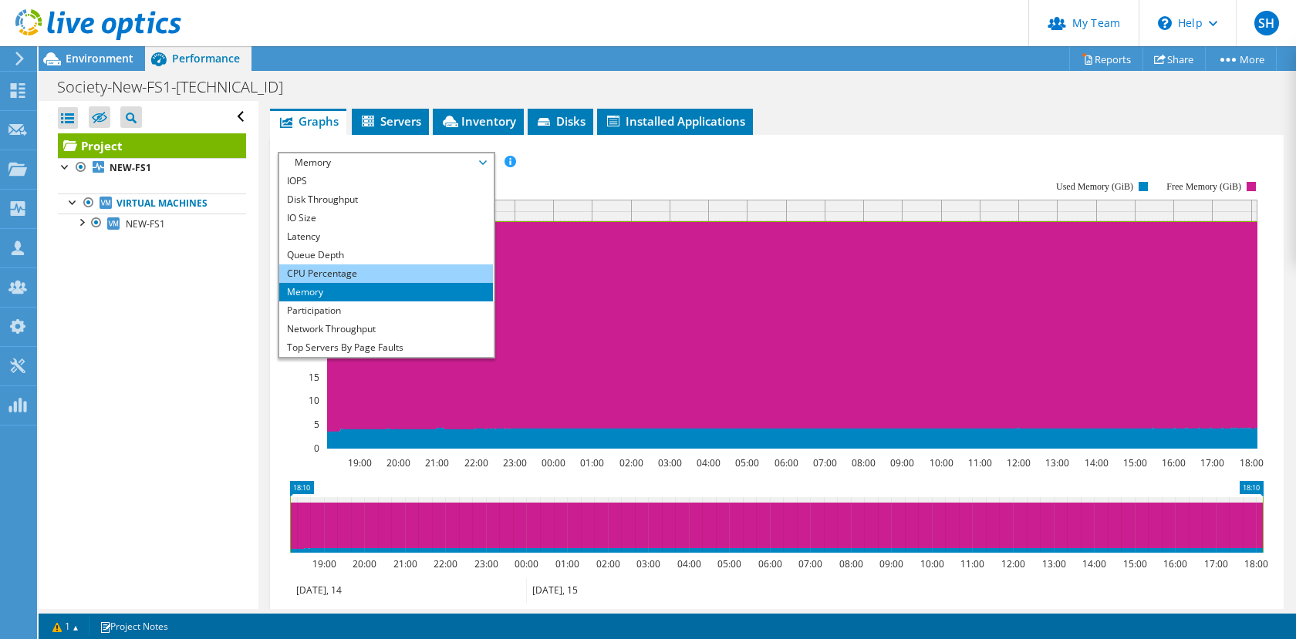
click at [359, 269] on li "CPU Percentage" at bounding box center [386, 274] width 214 height 19
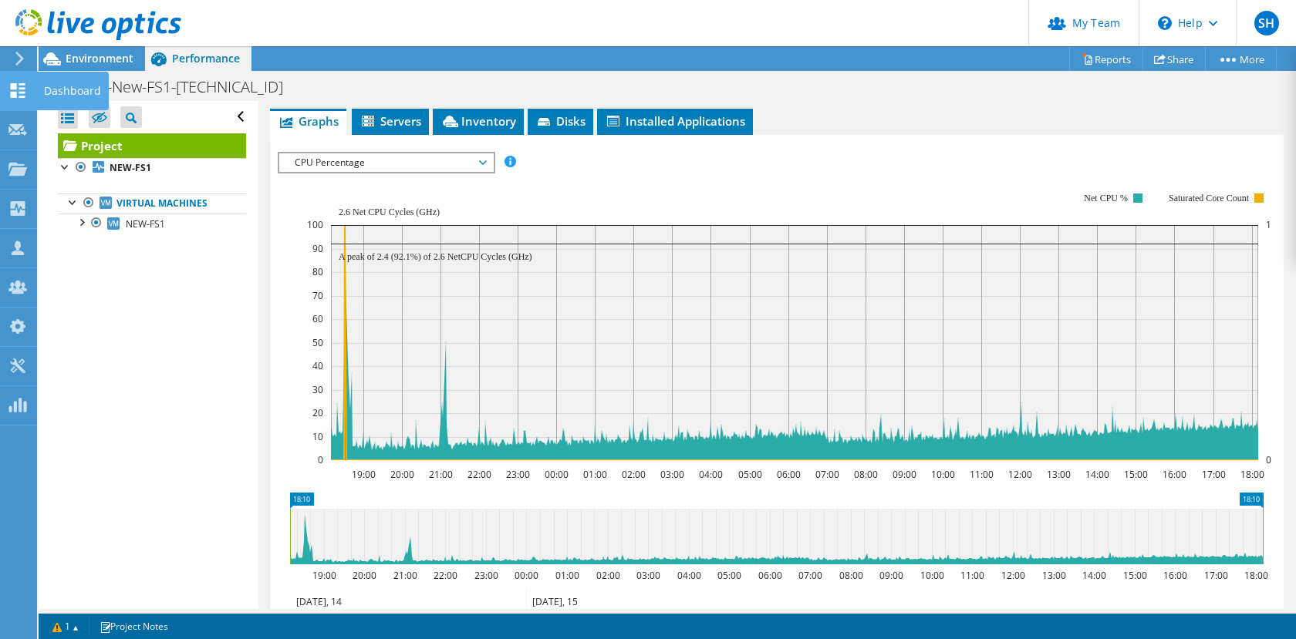
click at [16, 90] on icon at bounding box center [17, 90] width 19 height 15
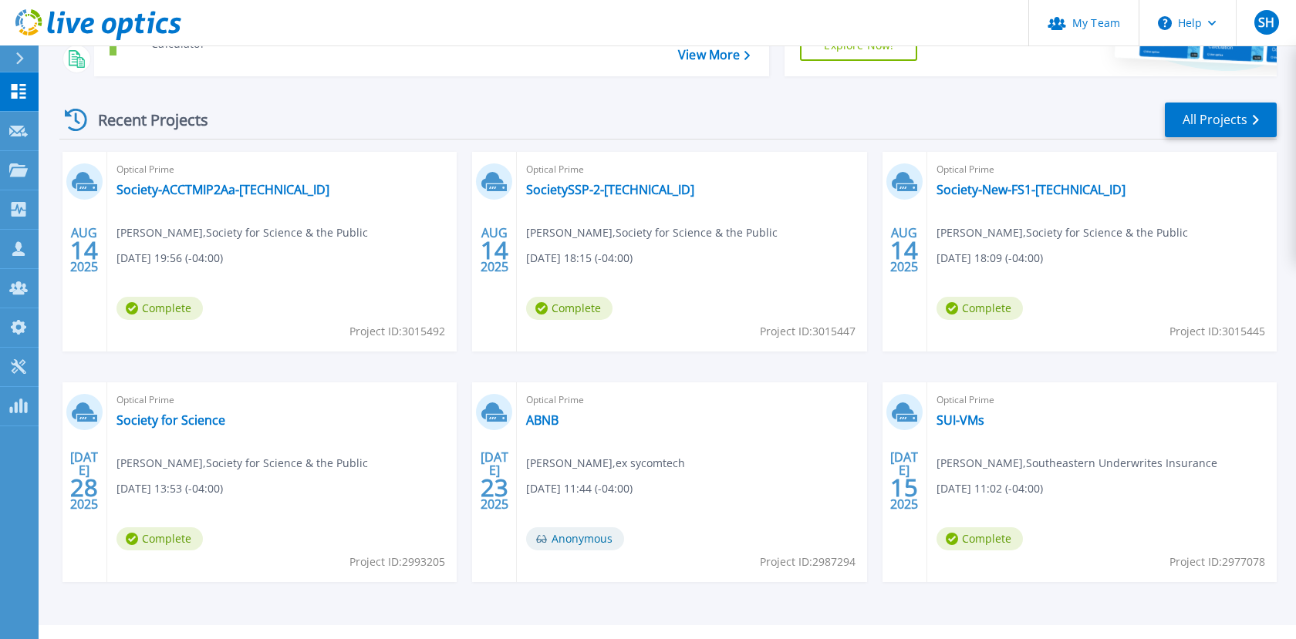
scroll to position [215, 0]
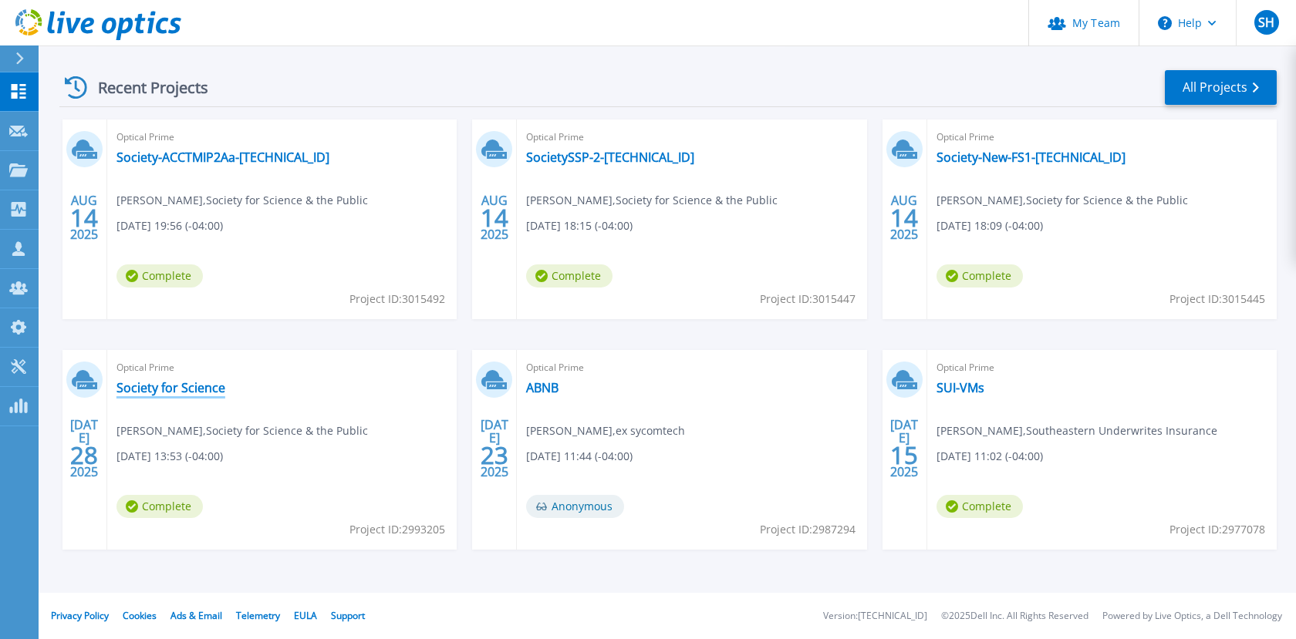
click at [207, 391] on link "Society for Science" at bounding box center [170, 387] width 109 height 15
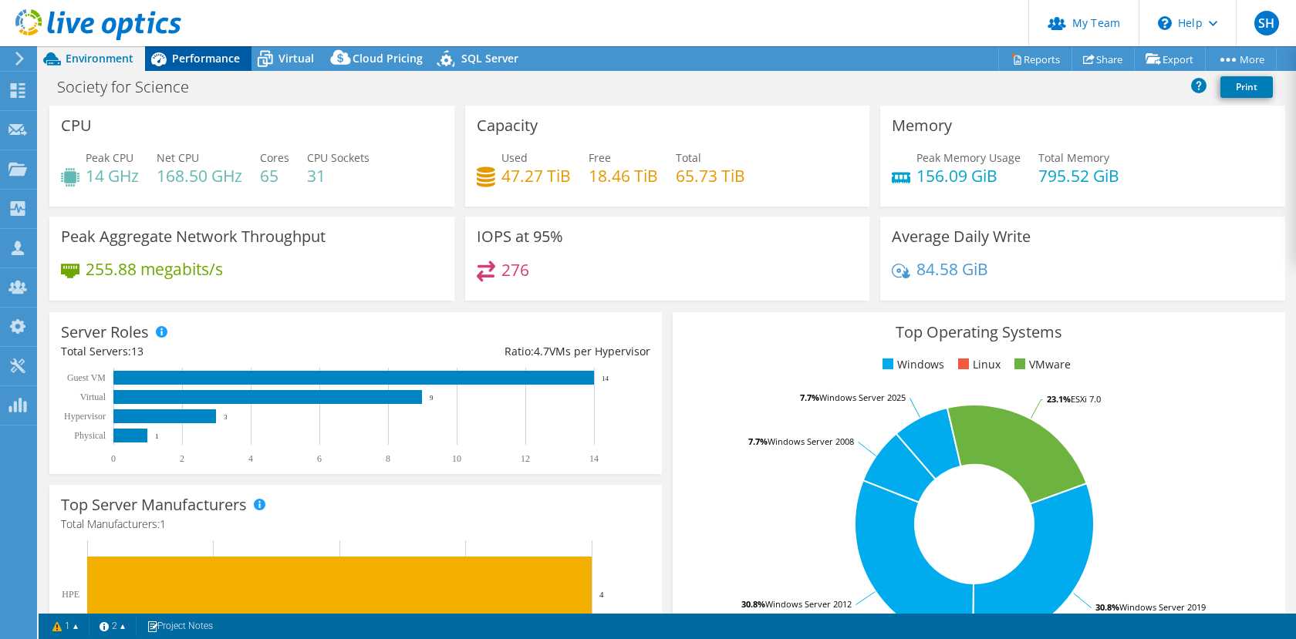
click at [202, 59] on span "Performance" at bounding box center [206, 58] width 68 height 15
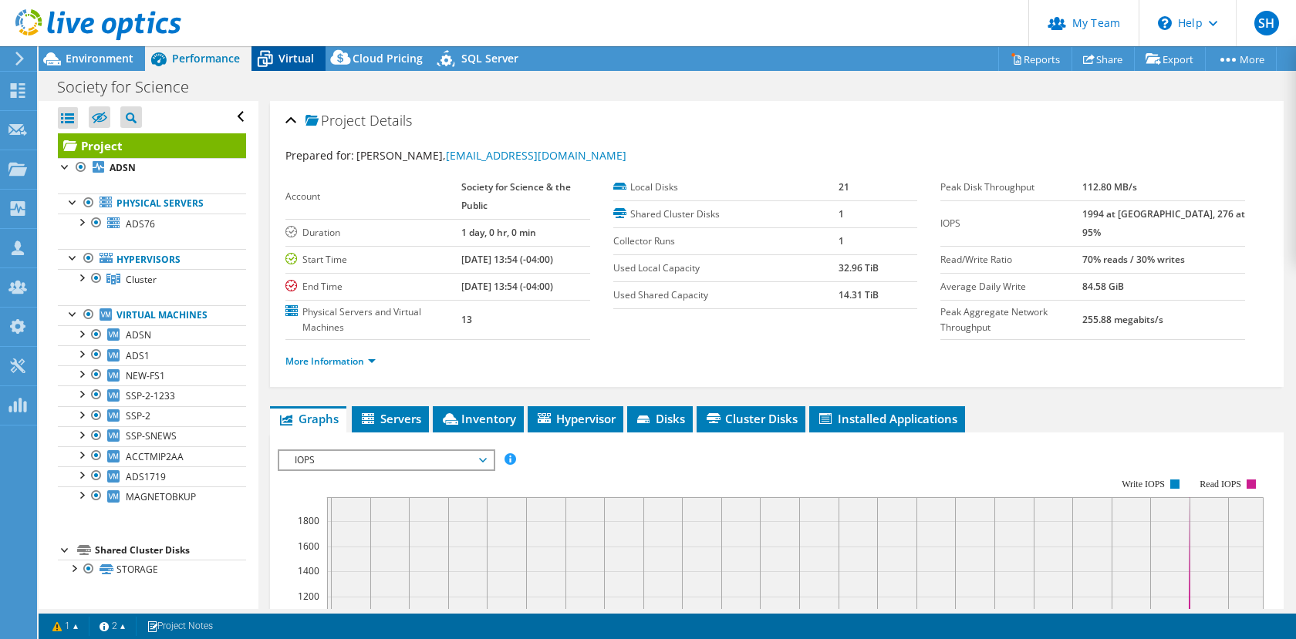
click at [295, 55] on span "Virtual" at bounding box center [295, 58] width 35 height 15
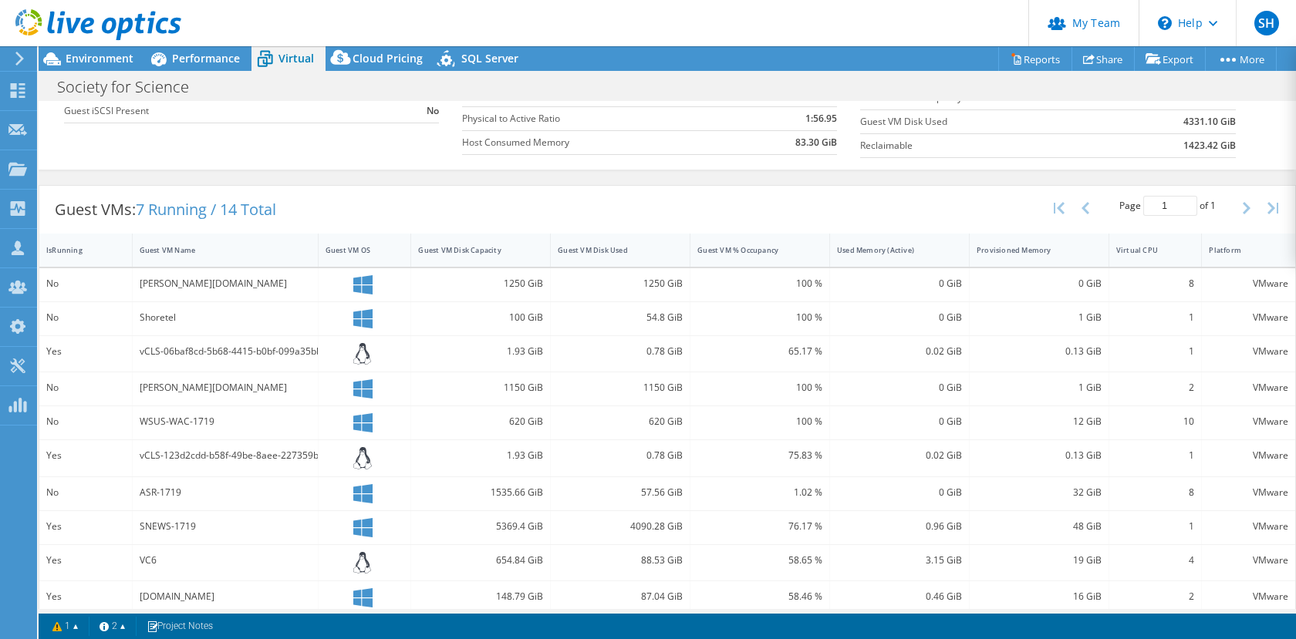
scroll to position [229, 0]
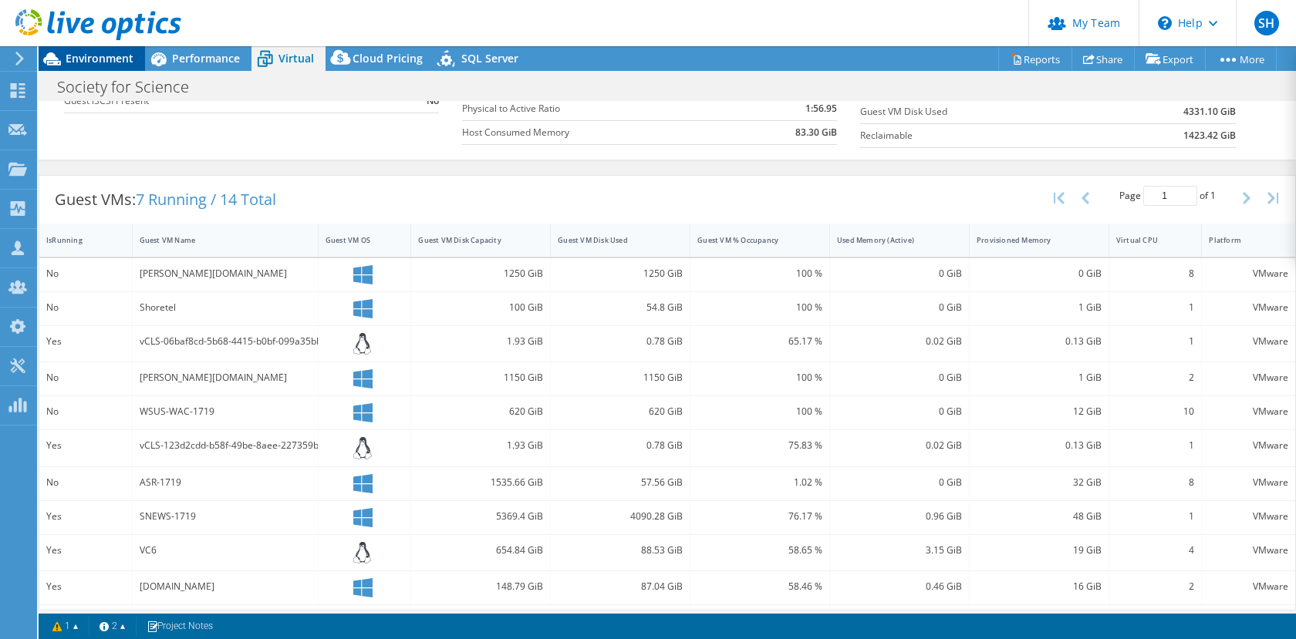
click at [113, 62] on span "Environment" at bounding box center [100, 58] width 68 height 15
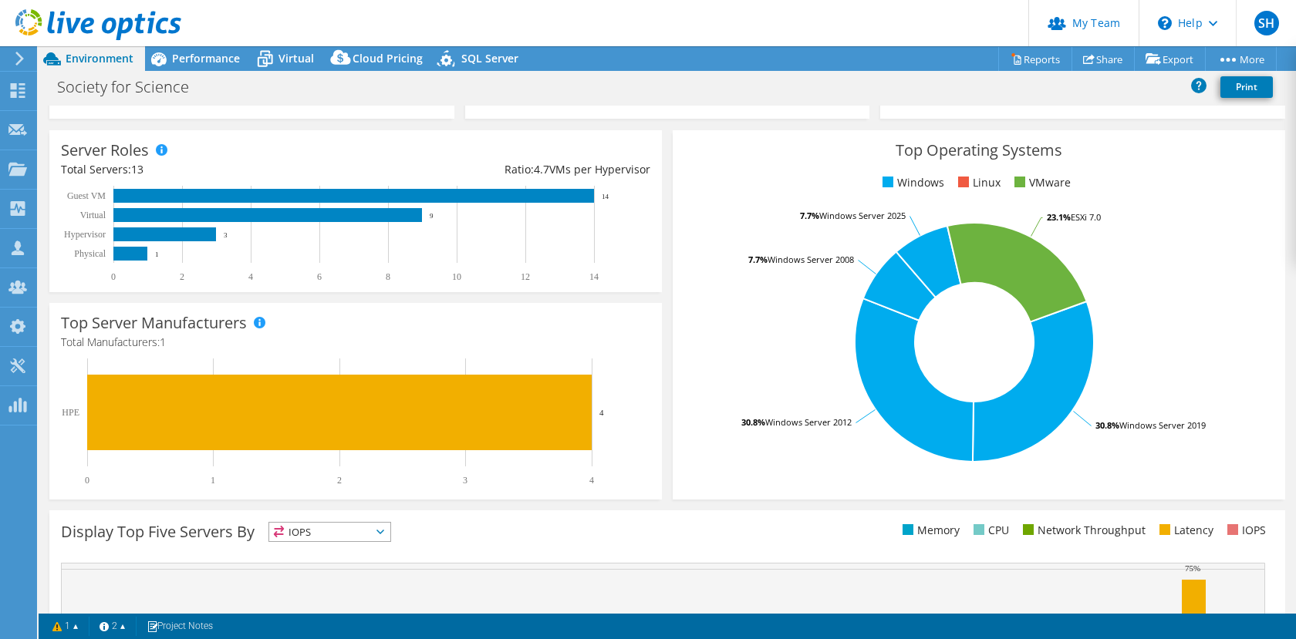
scroll to position [170, 0]
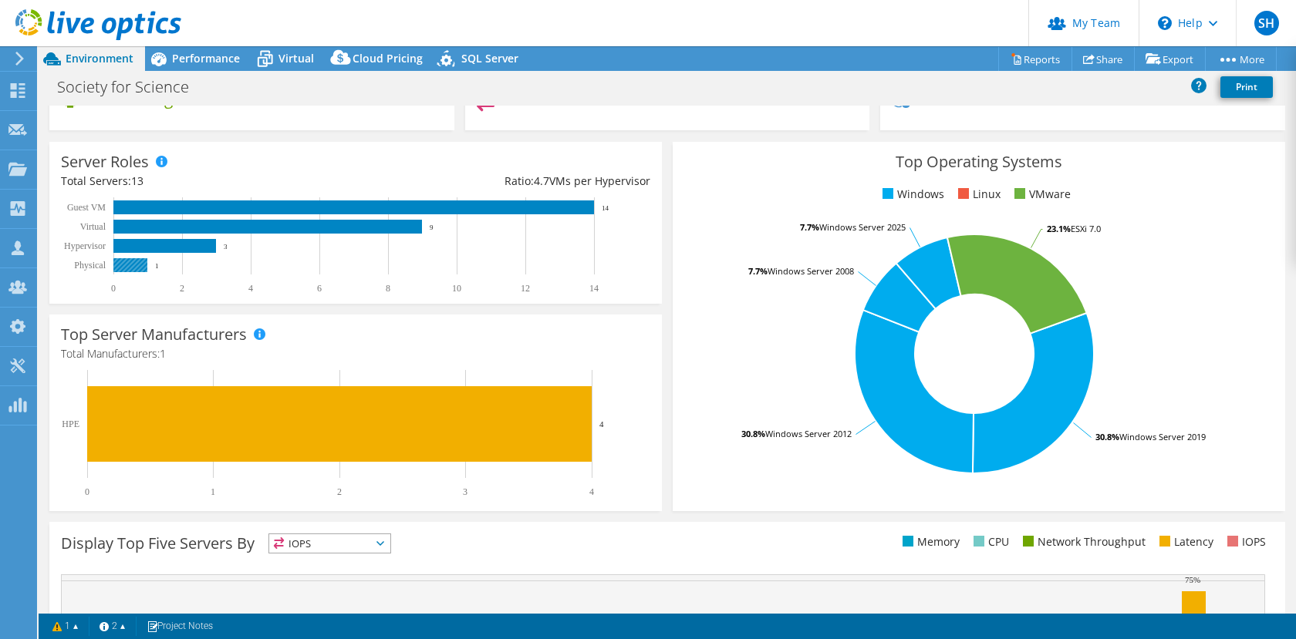
click at [126, 265] on rect at bounding box center [130, 265] width 34 height 14
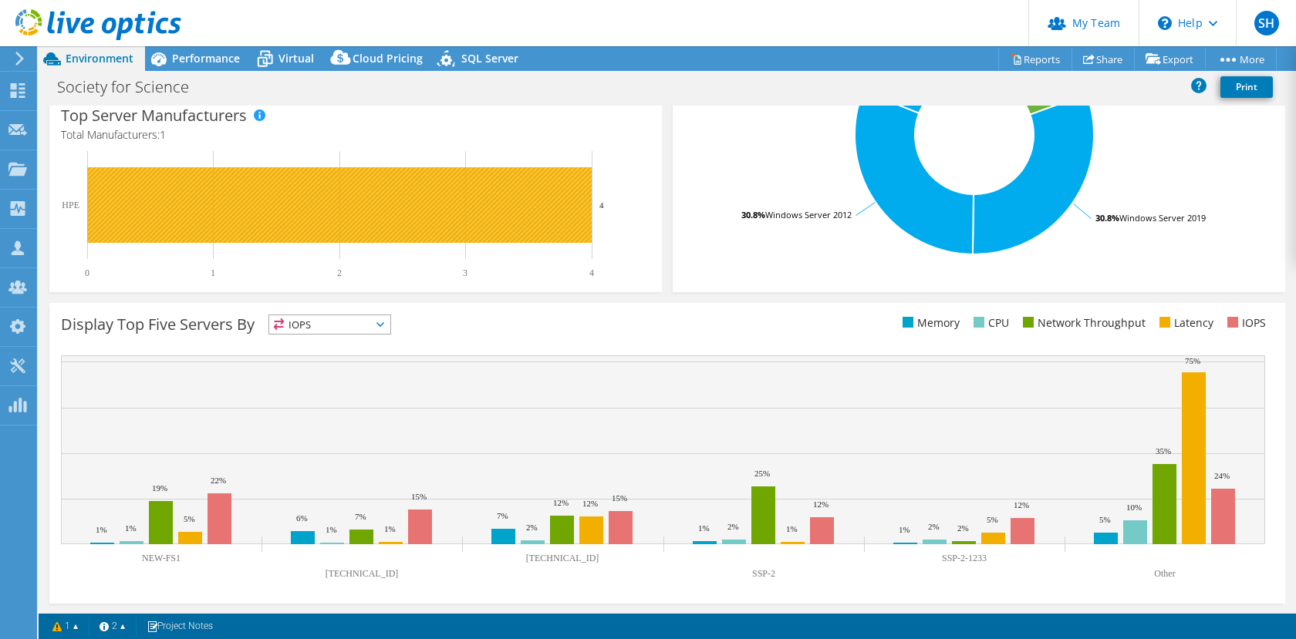
scroll to position [0, 0]
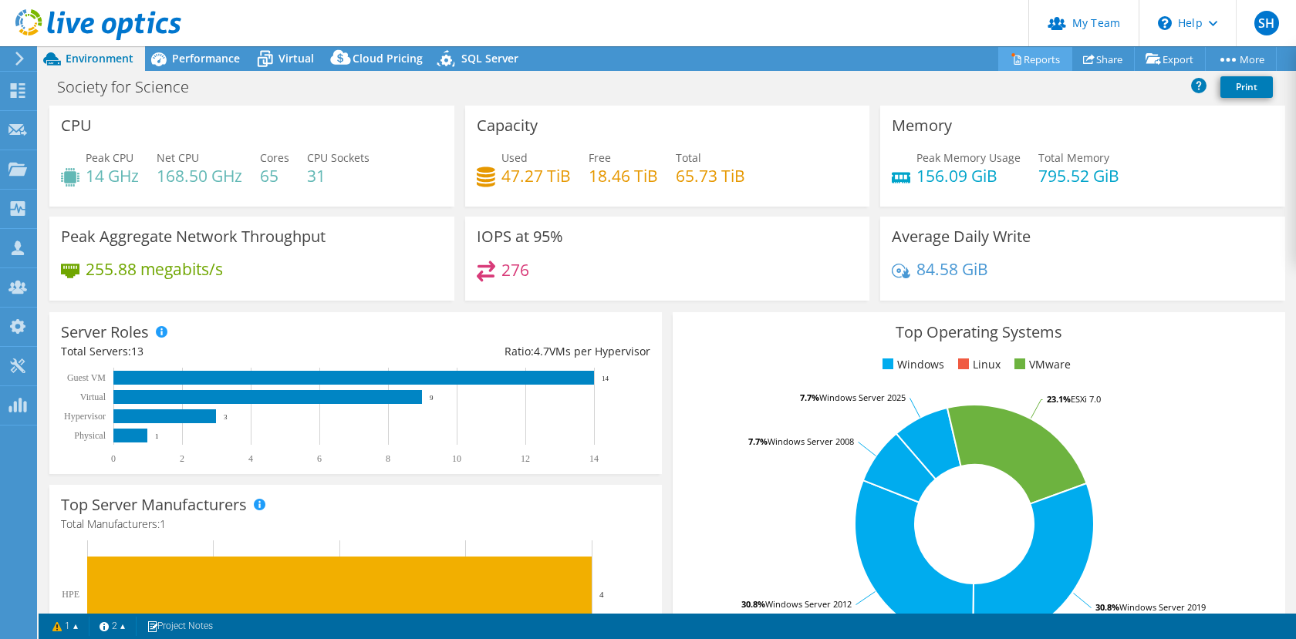
click at [1014, 56] on icon at bounding box center [1017, 60] width 7 height 9
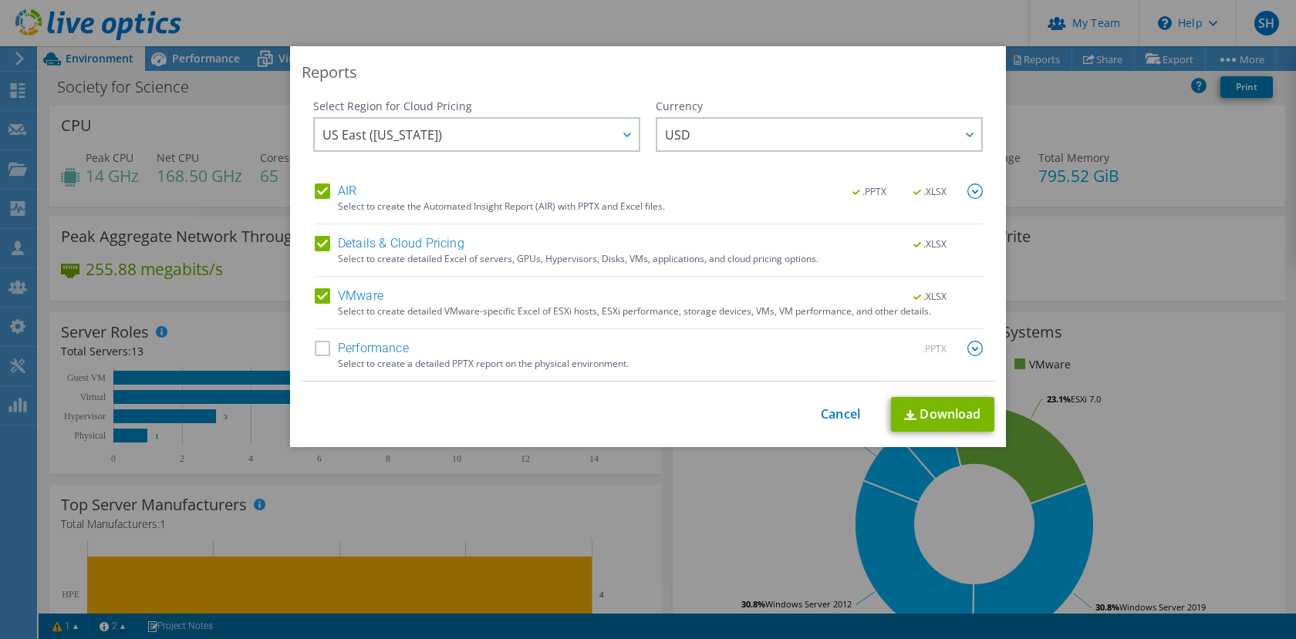
click at [320, 242] on label "Details & Cloud Pricing" at bounding box center [390, 243] width 150 height 15
click at [0, 0] on input "Details & Cloud Pricing" at bounding box center [0, 0] width 0 height 0
click at [324, 191] on label "AIR" at bounding box center [336, 191] width 42 height 15
click at [0, 0] on input "AIR" at bounding box center [0, 0] width 0 height 0
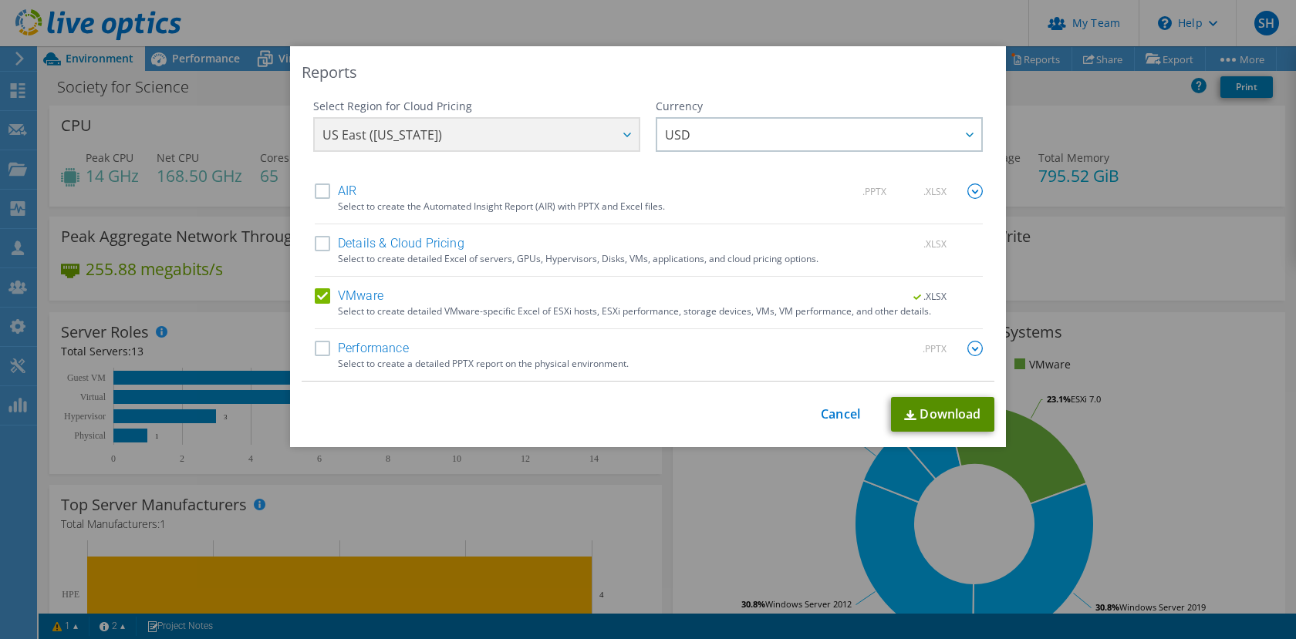
click at [958, 417] on link "Download" at bounding box center [942, 414] width 103 height 35
click at [838, 417] on link "Cancel" at bounding box center [840, 414] width 39 height 15
